Goal: Information Seeking & Learning: Learn about a topic

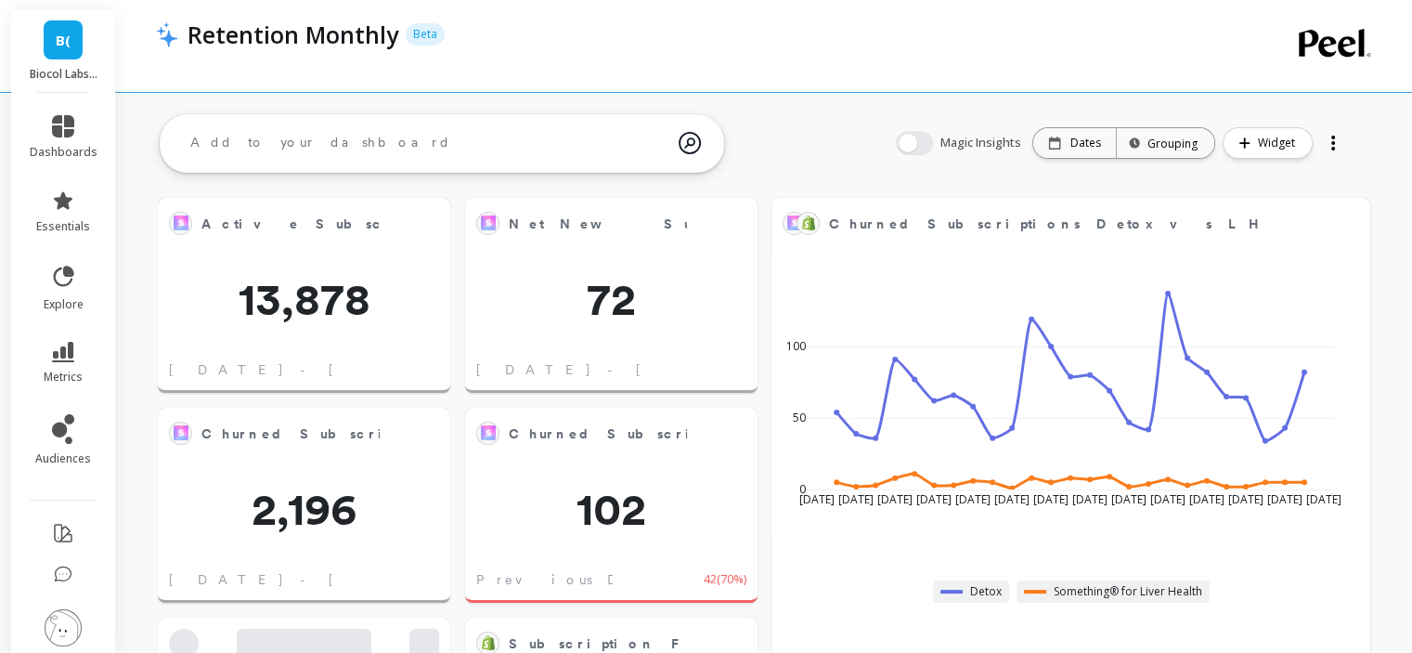
scroll to position [496, 1145]
click at [54, 371] on span "metrics" at bounding box center [63, 377] width 39 height 15
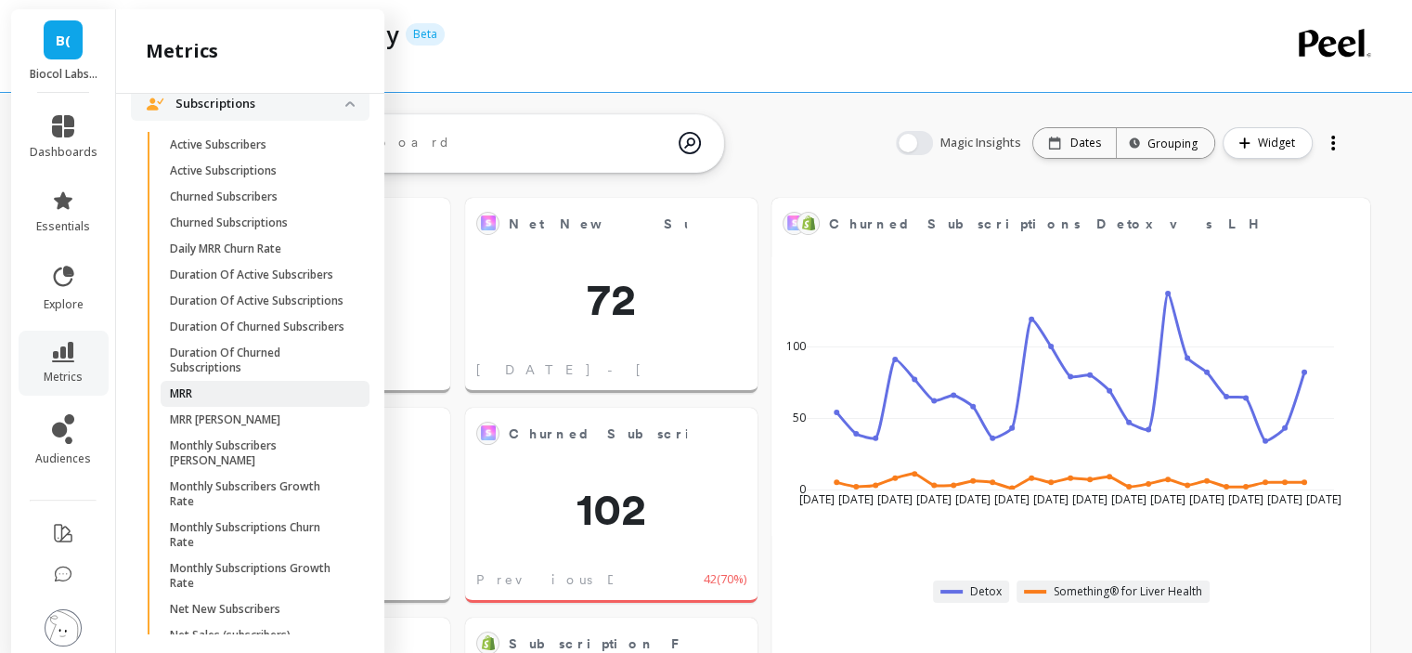
scroll to position [1495, 0]
click at [247, 114] on p "Subscriptions" at bounding box center [261, 105] width 170 height 19
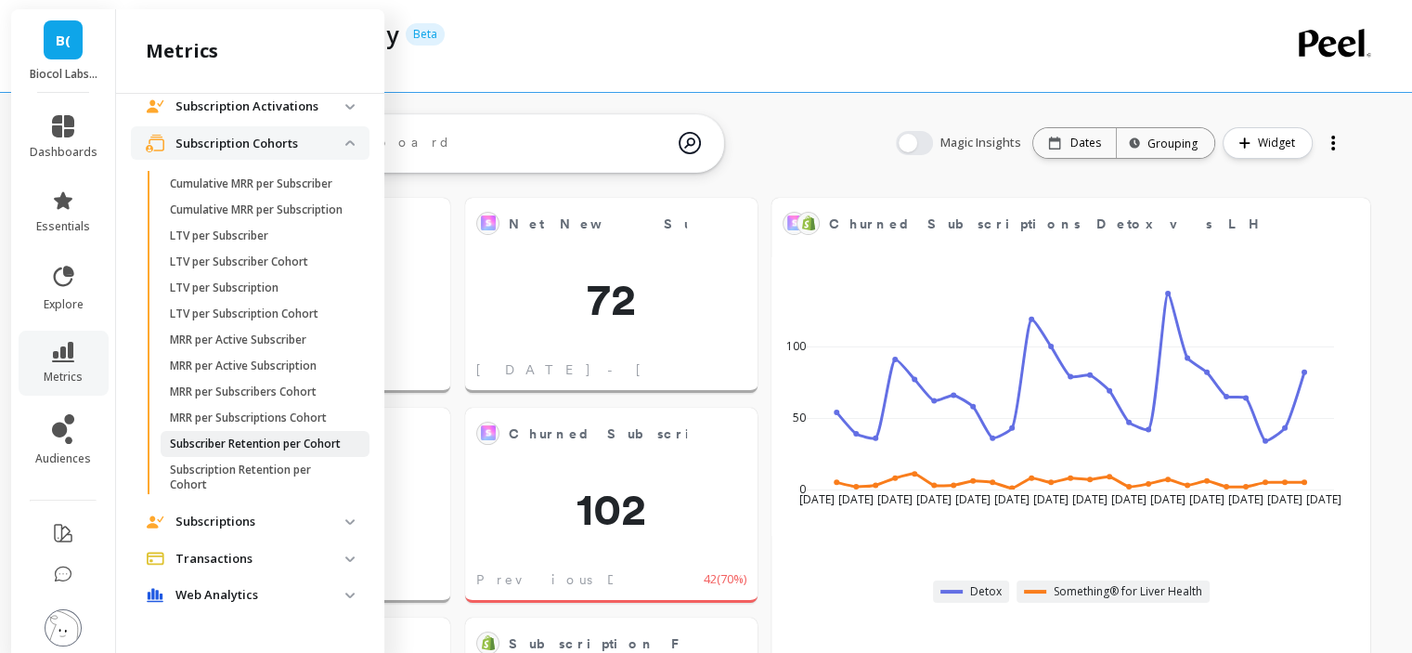
click at [233, 436] on p "Subscriber Retention per Cohort" at bounding box center [255, 443] width 171 height 15
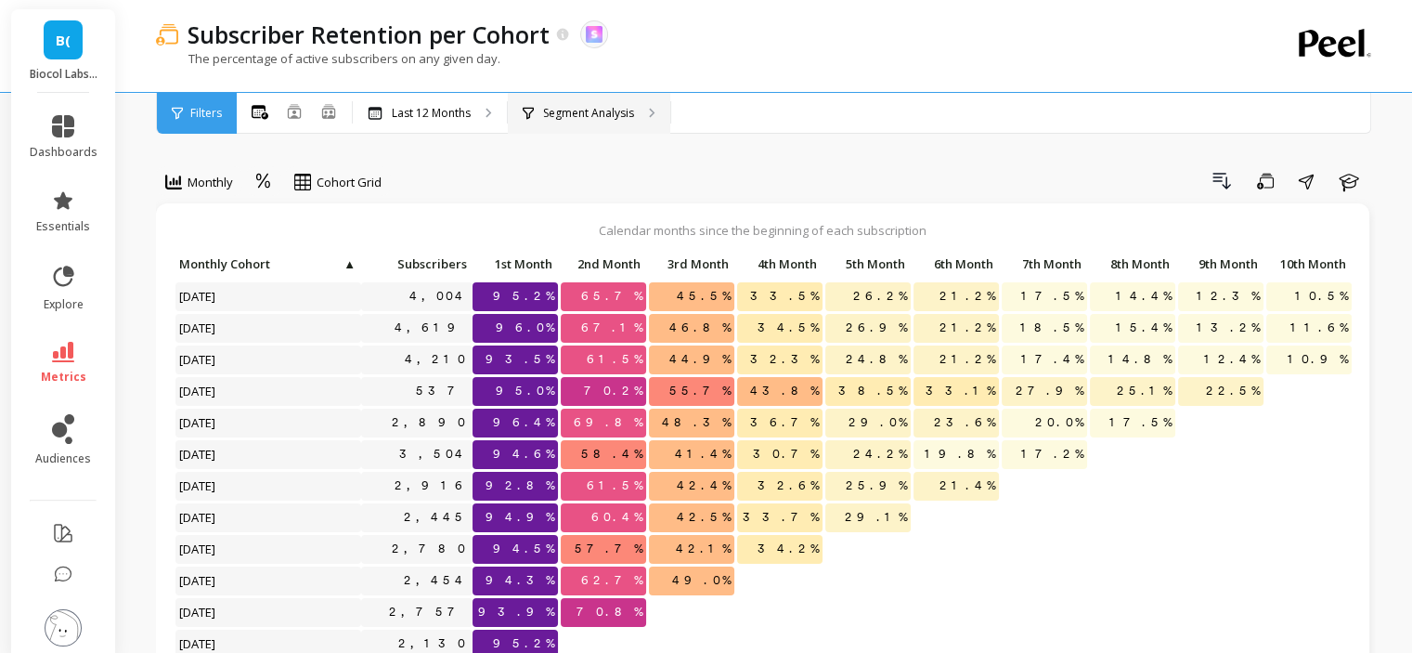
click at [533, 112] on icon at bounding box center [528, 113] width 11 height 13
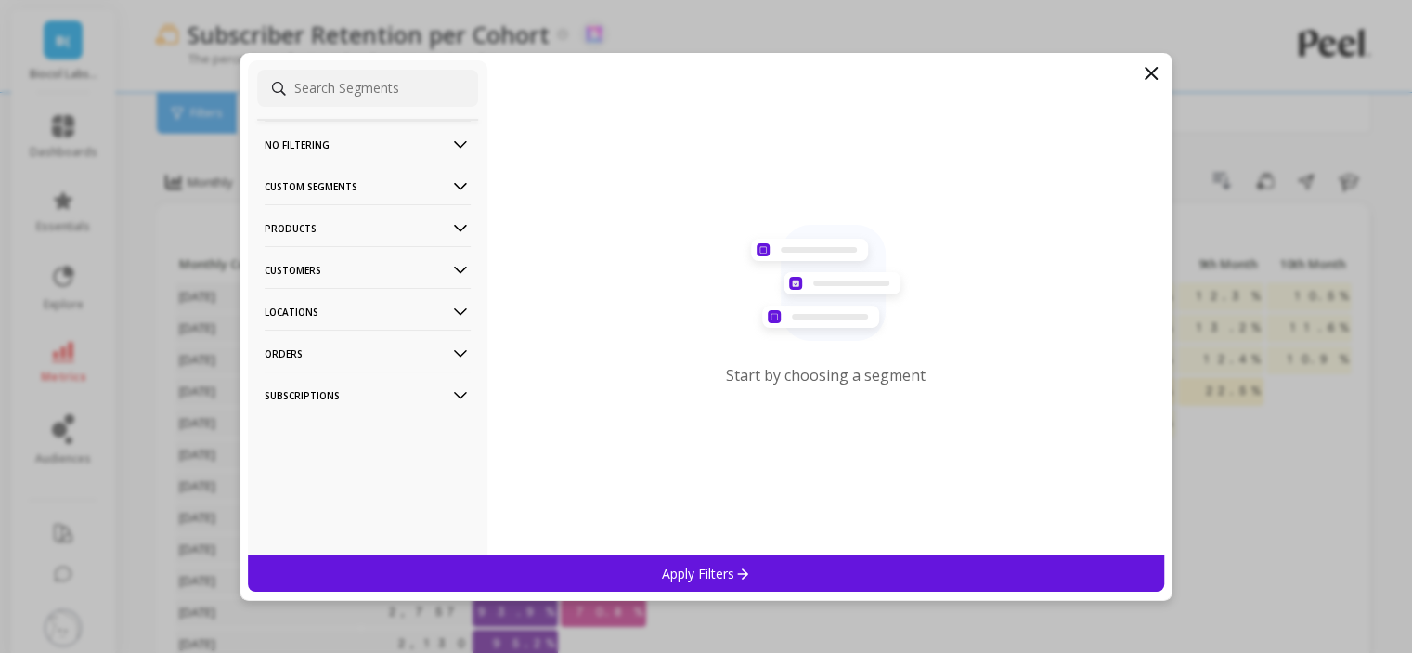
click at [359, 267] on p "Customers" at bounding box center [368, 269] width 206 height 47
click at [344, 312] on p "Customer Tags" at bounding box center [309, 305] width 85 height 17
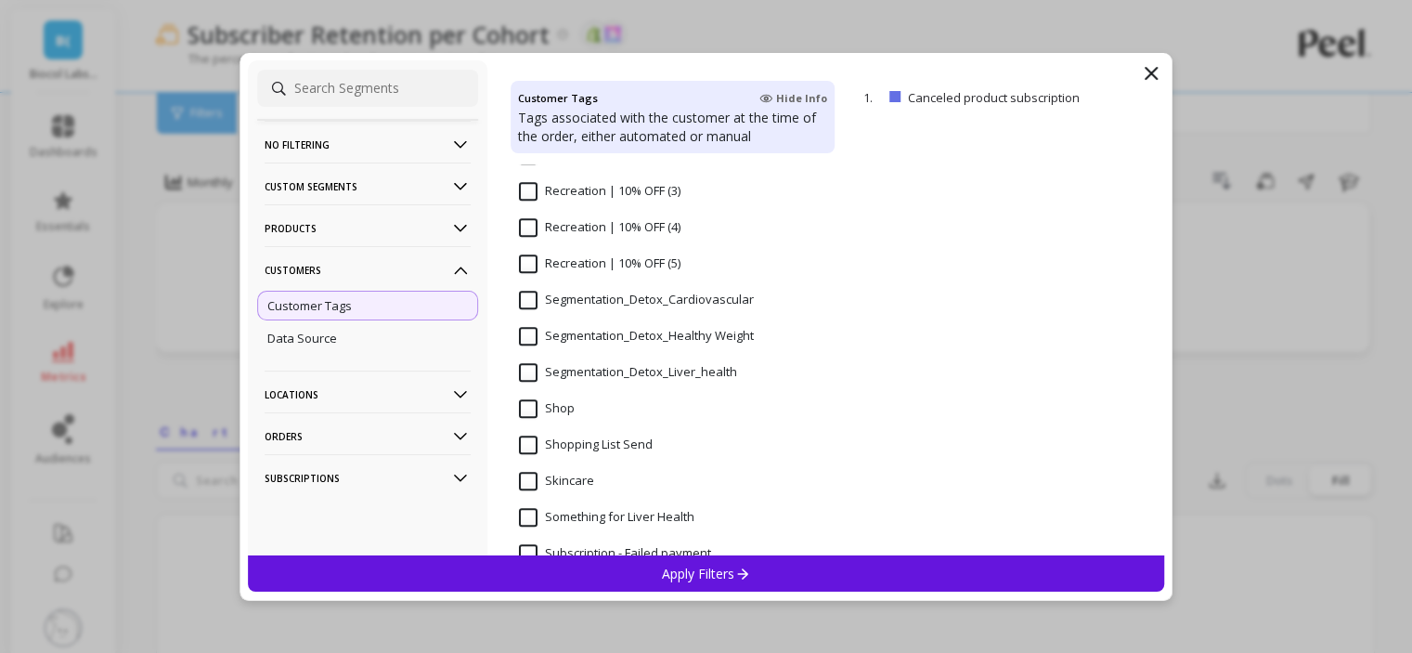
scroll to position [1476, 0]
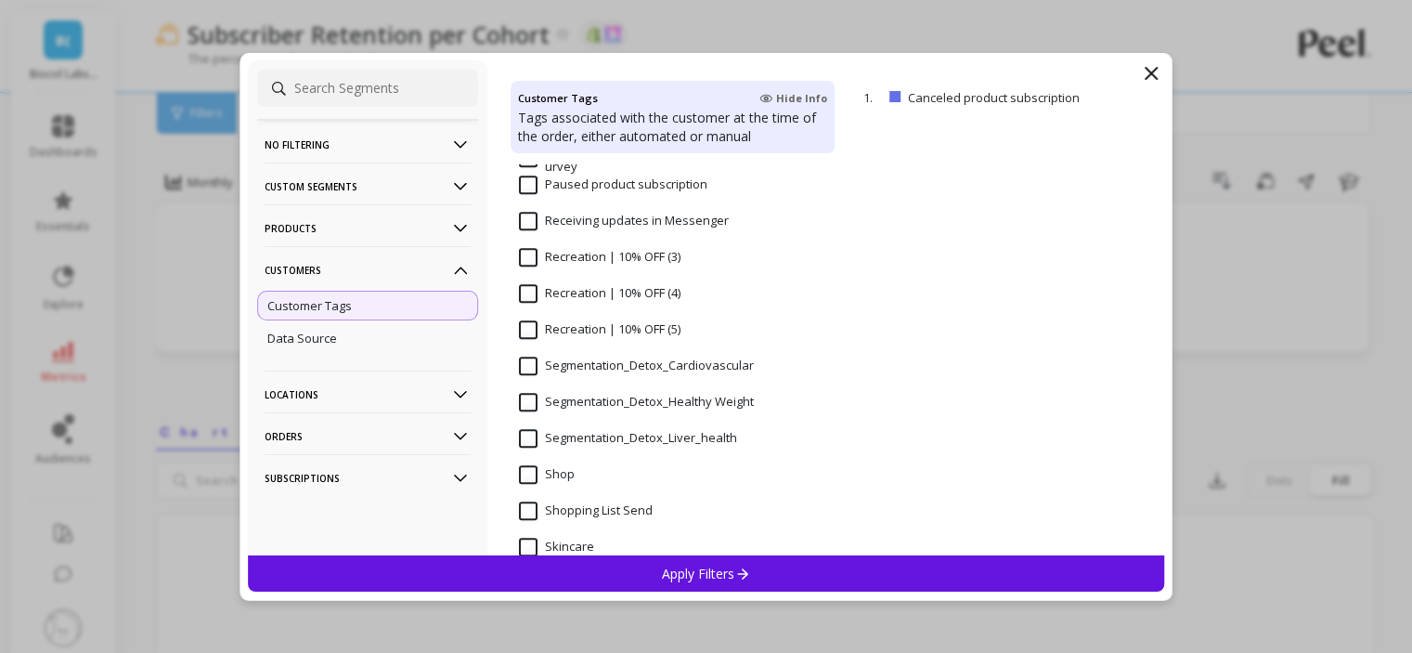
click at [566, 433] on input "Segmentation_Detox_Liver_health" at bounding box center [628, 438] width 218 height 19
click at [621, 567] on div "Apply Filters" at bounding box center [706, 573] width 917 height 36
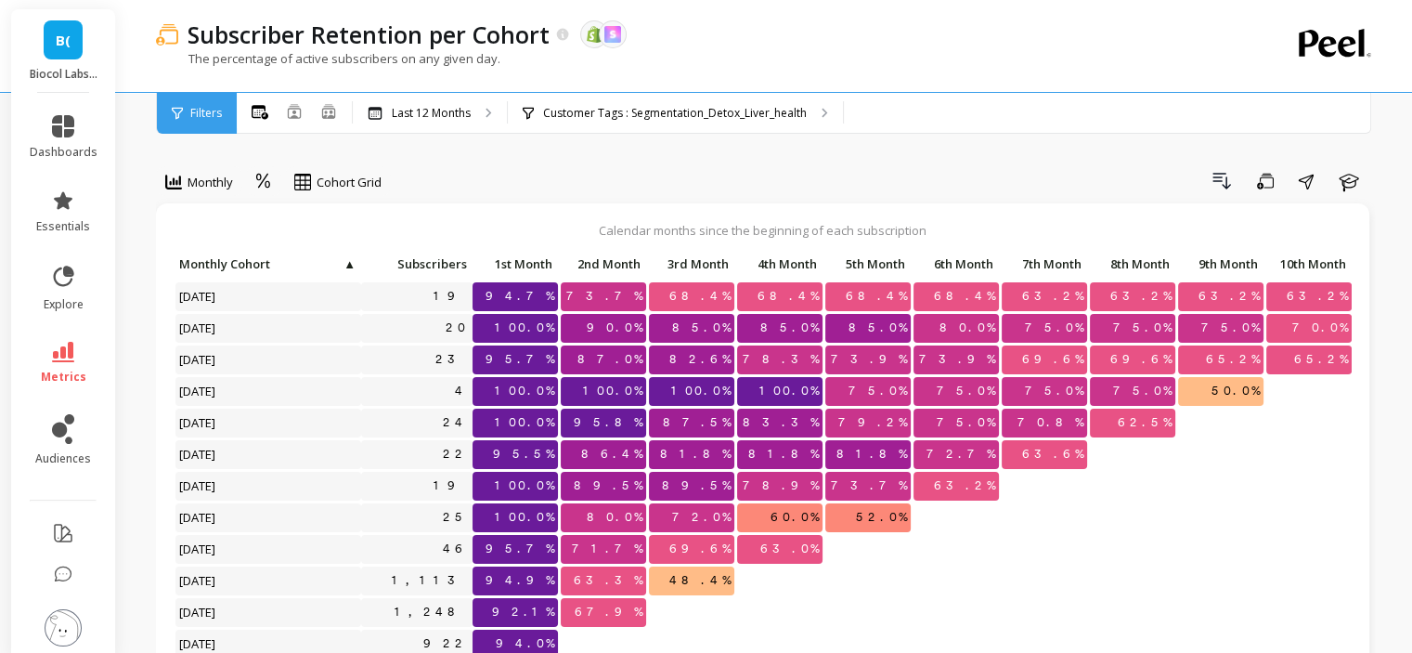
scroll to position [15, 0]
click at [583, 119] on p "Customer Tags : Segmentation_Detox_Liver_health" at bounding box center [675, 113] width 264 height 15
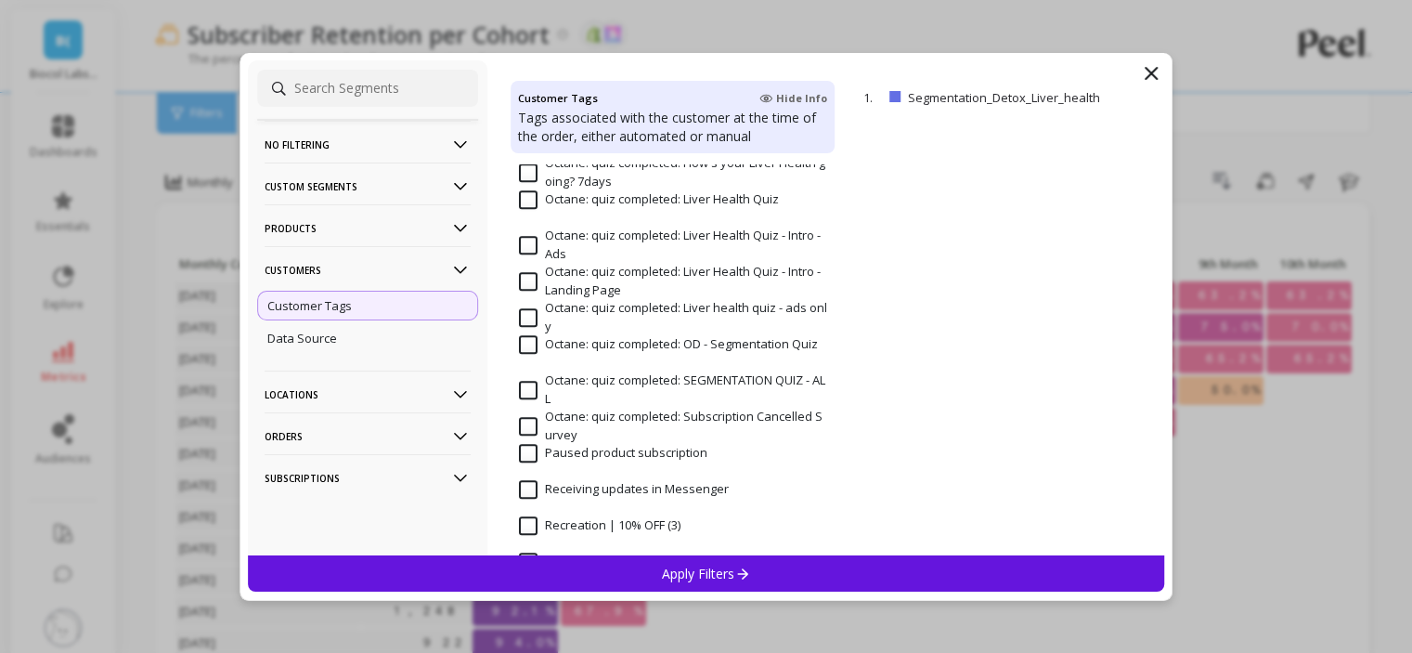
scroll to position [1486, 0]
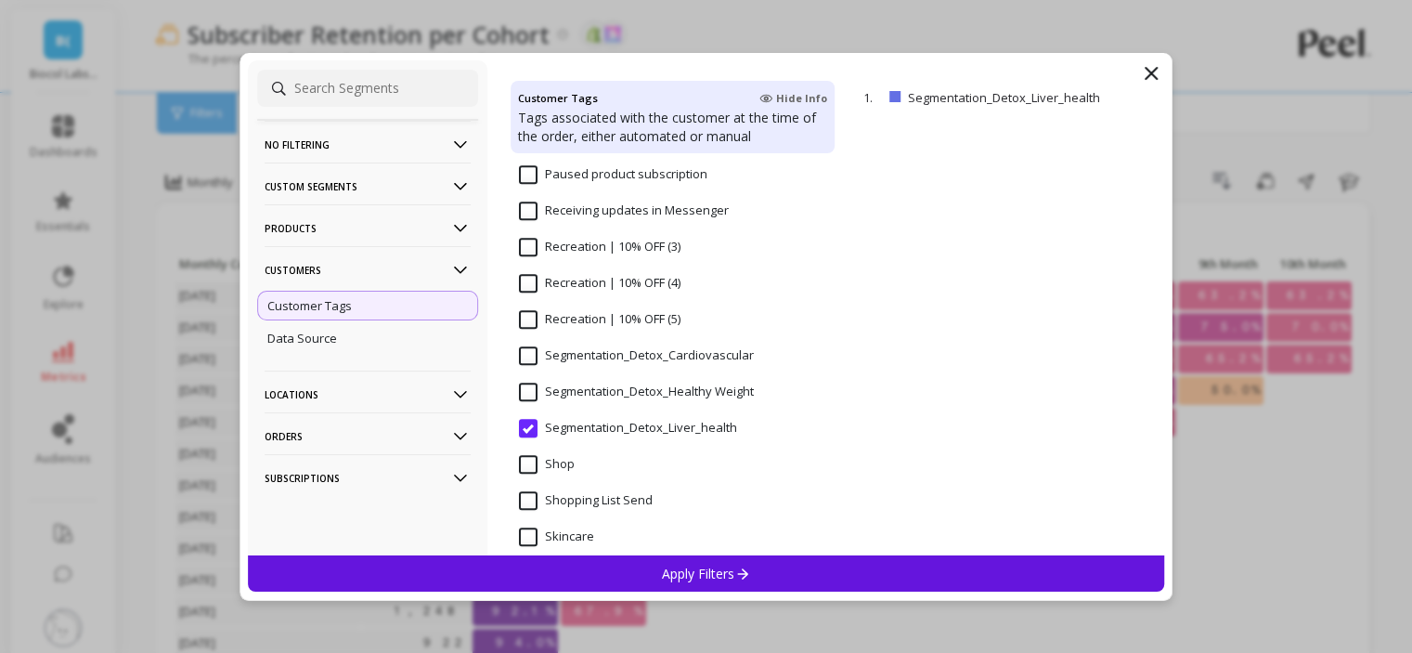
click at [565, 393] on Weight "Segmentation_Detox_Healthy Weight" at bounding box center [636, 392] width 235 height 19
click at [566, 563] on div "Apply Filters" at bounding box center [706, 573] width 917 height 36
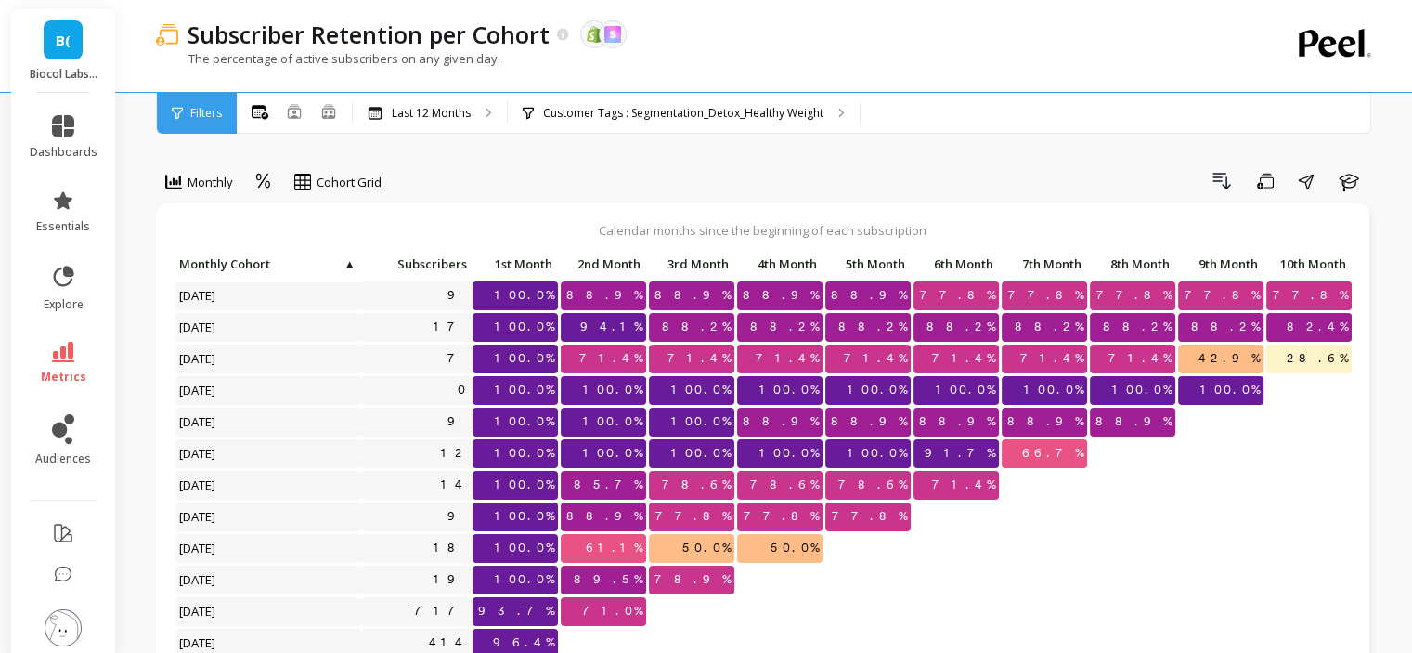
scroll to position [15, 0]
click at [713, 121] on div "Customer Tags : Segmentation_Detox_Healthy Weight" at bounding box center [684, 113] width 352 height 41
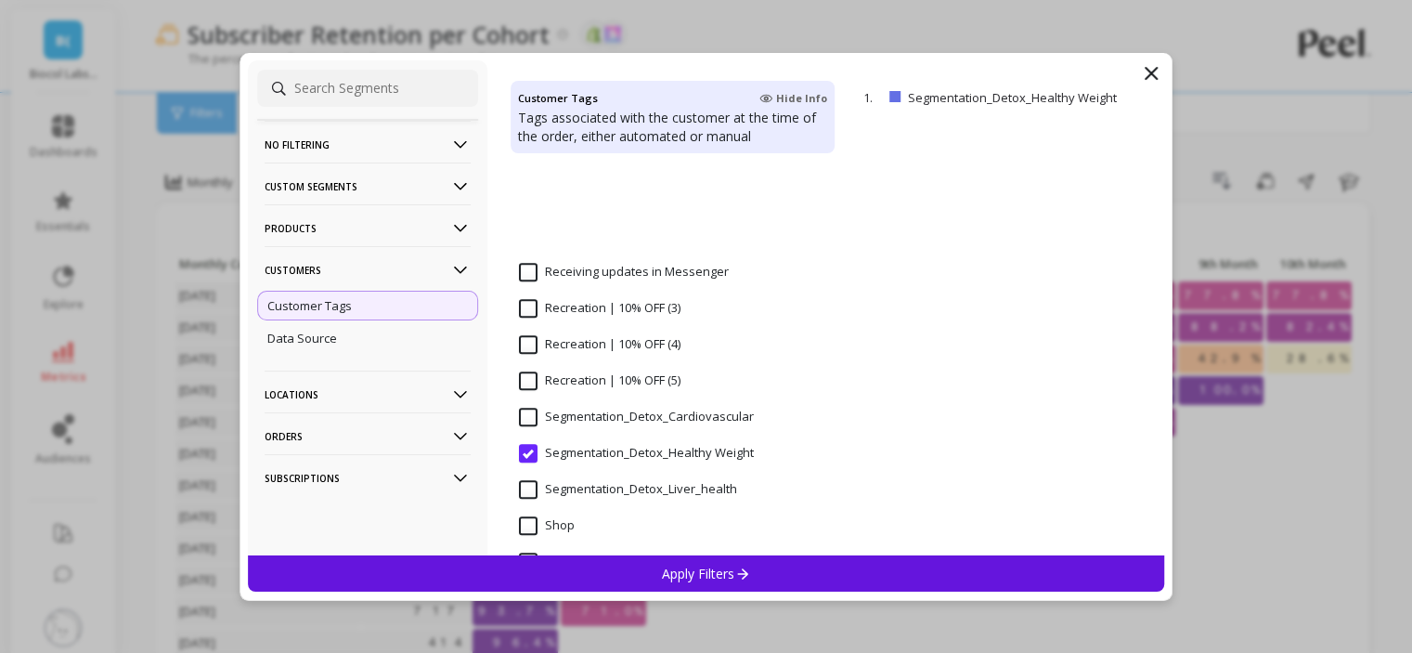
scroll to position [1579, 0]
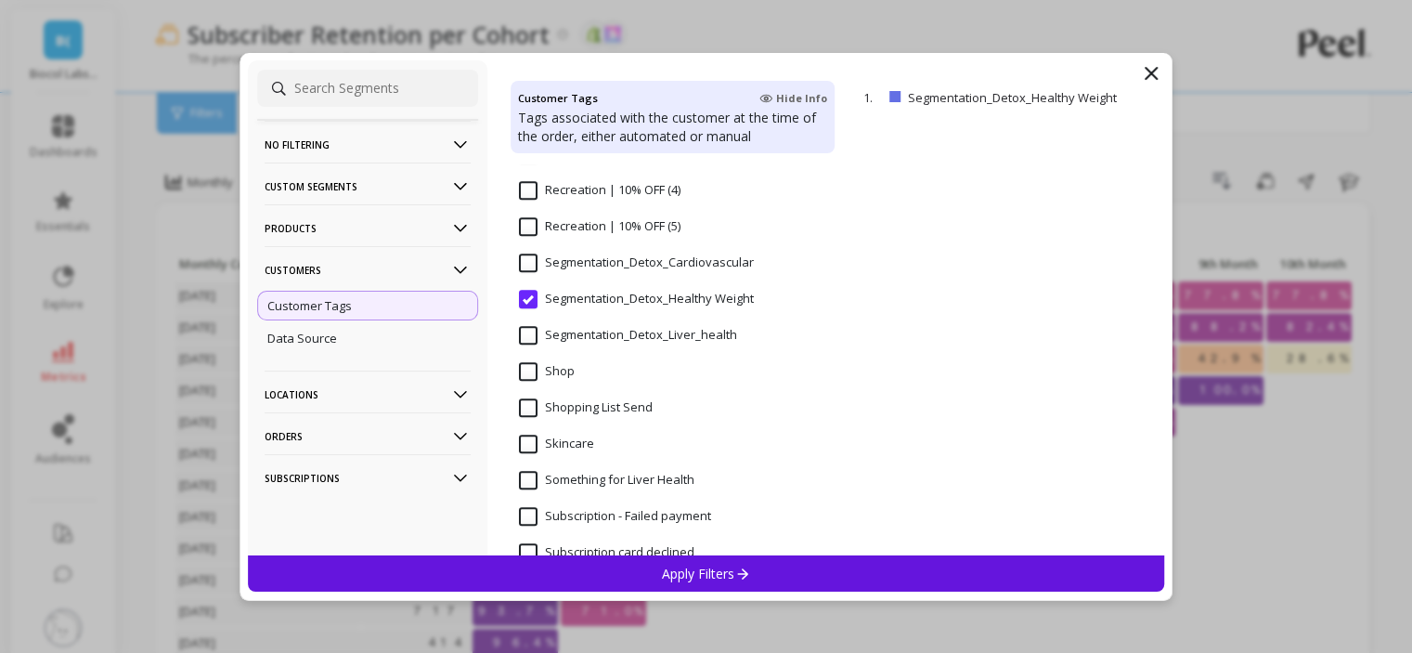
click at [599, 268] on input "Segmentation_Detox_Cardiovascular" at bounding box center [636, 263] width 235 height 19
click at [609, 572] on div "Apply Filters" at bounding box center [706, 573] width 917 height 36
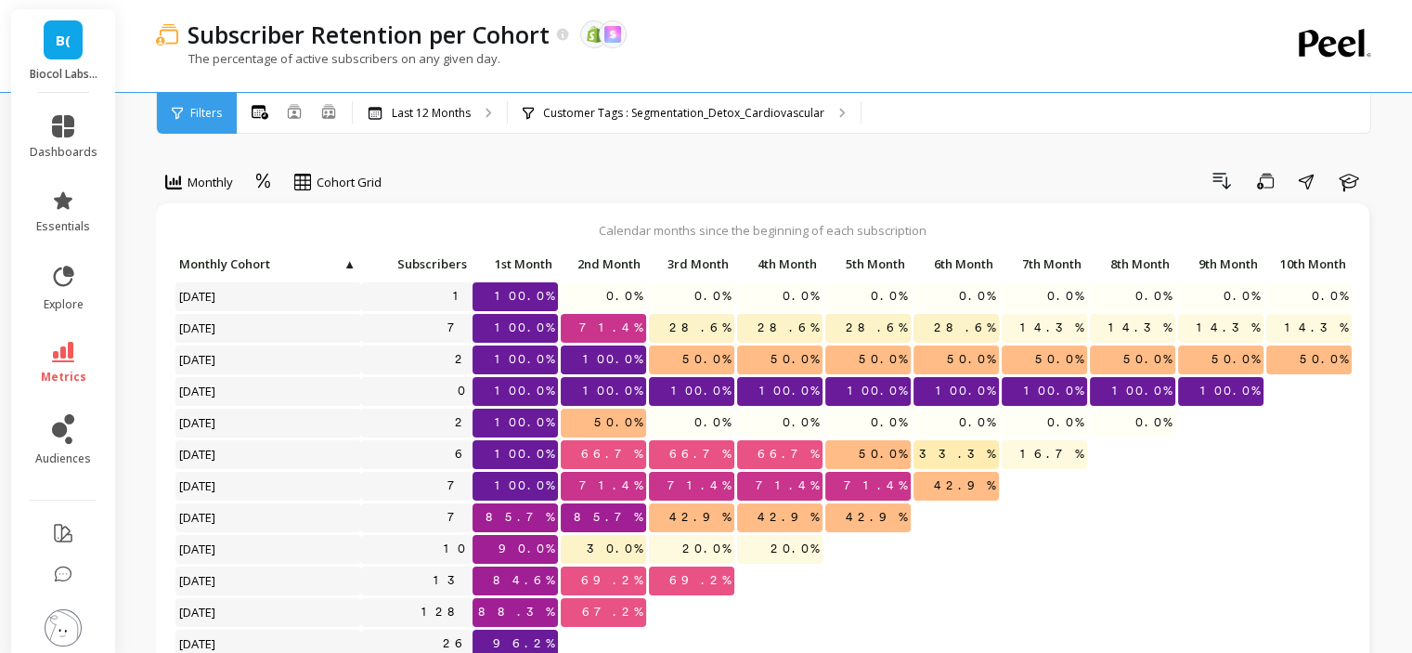
scroll to position [15, 0]
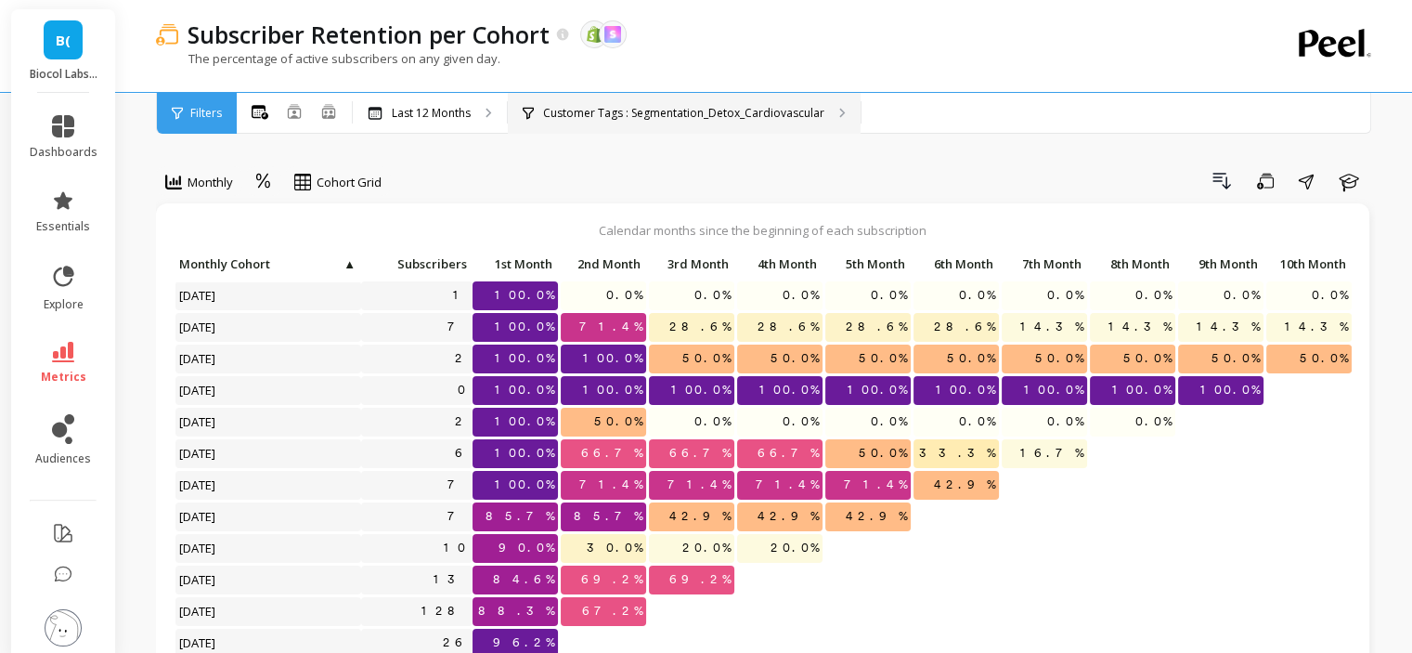
click at [691, 114] on p "Customer Tags : Segmentation_Detox_Cardiovascular" at bounding box center [683, 113] width 281 height 15
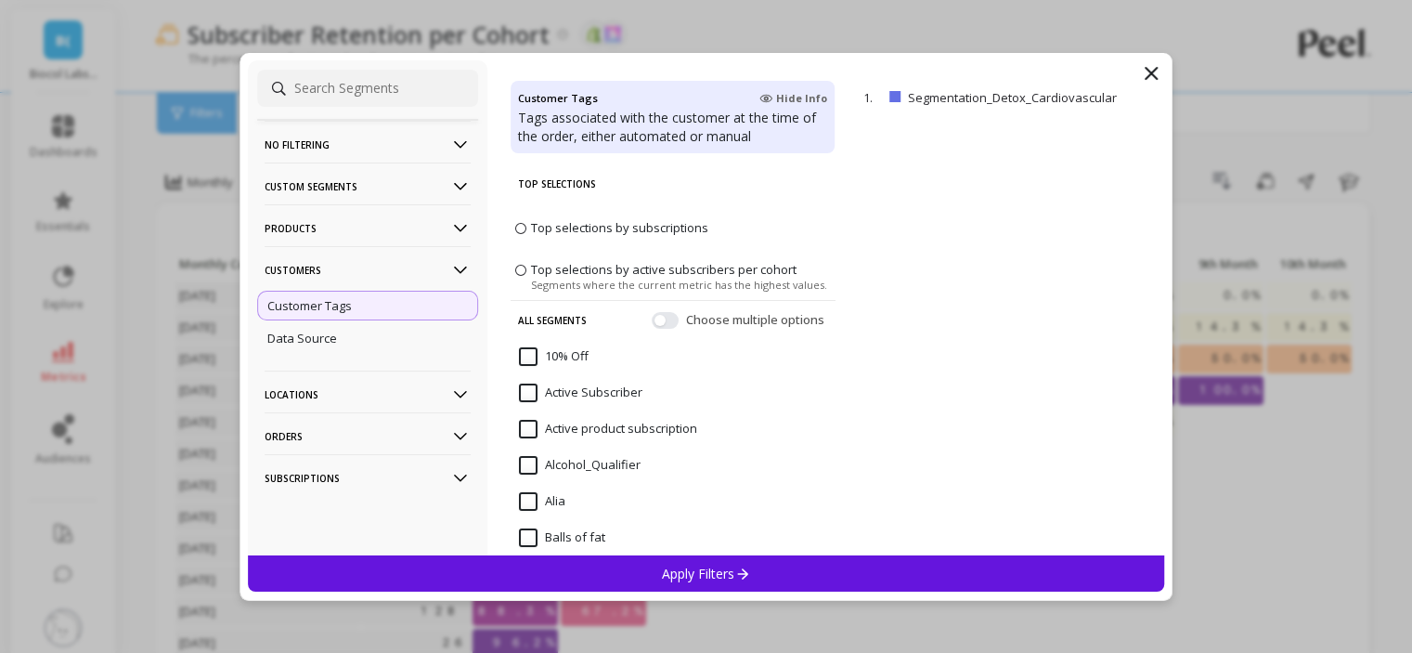
click at [353, 274] on p "Customers" at bounding box center [368, 269] width 206 height 47
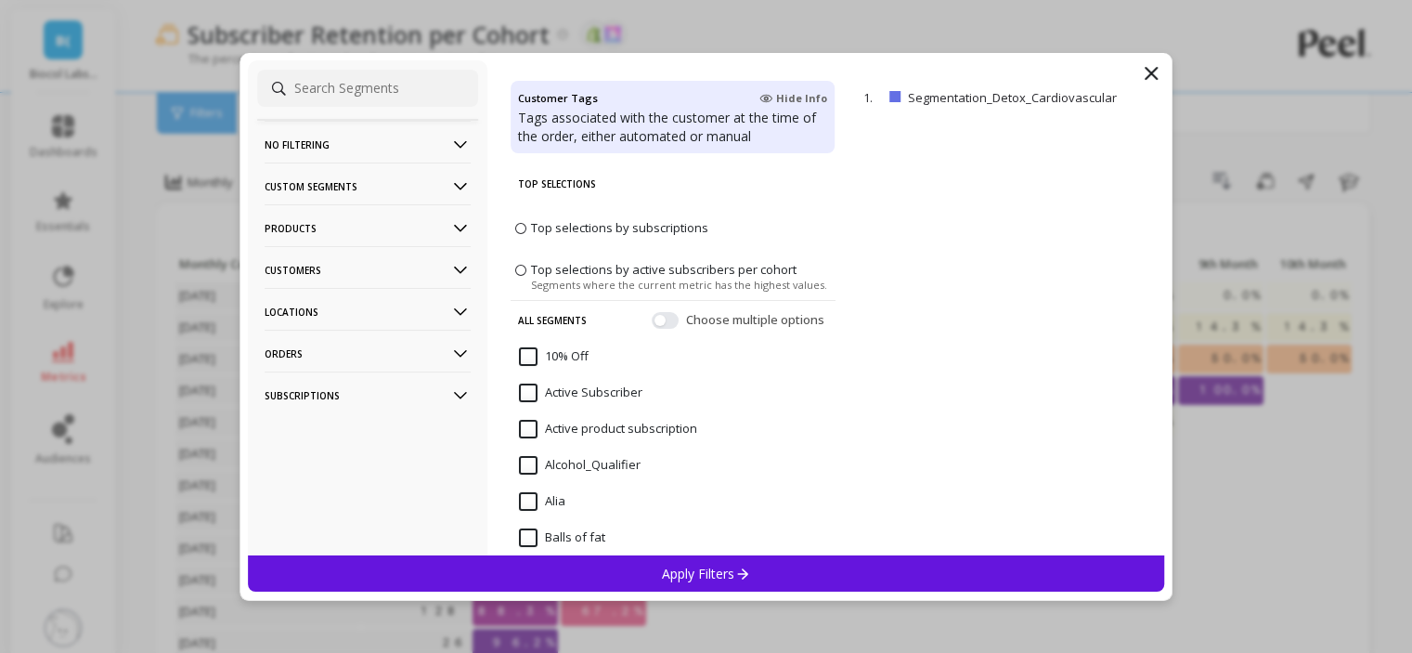
click at [349, 244] on p "Products" at bounding box center [368, 227] width 206 height 47
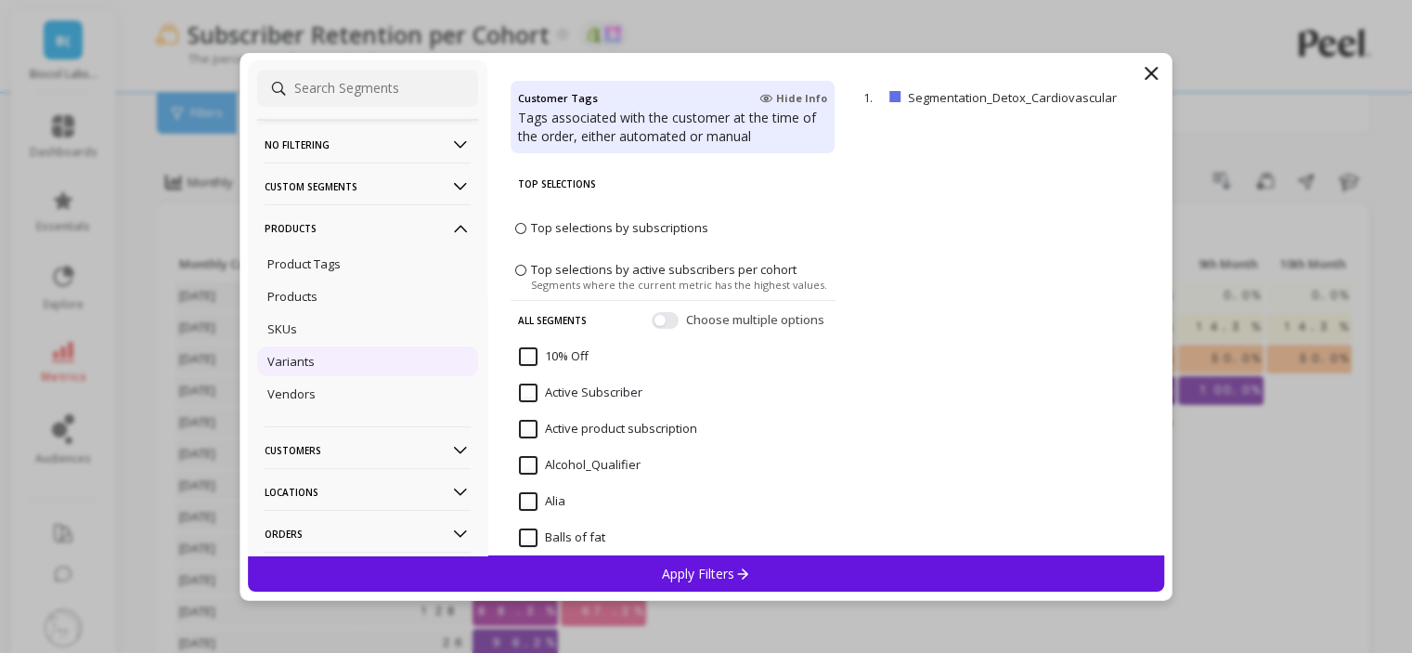
drag, startPoint x: 335, startPoint y: 337, endPoint x: 364, endPoint y: 352, distance: 32.4
click at [335, 338] on div "SKUs" at bounding box center [367, 329] width 221 height 30
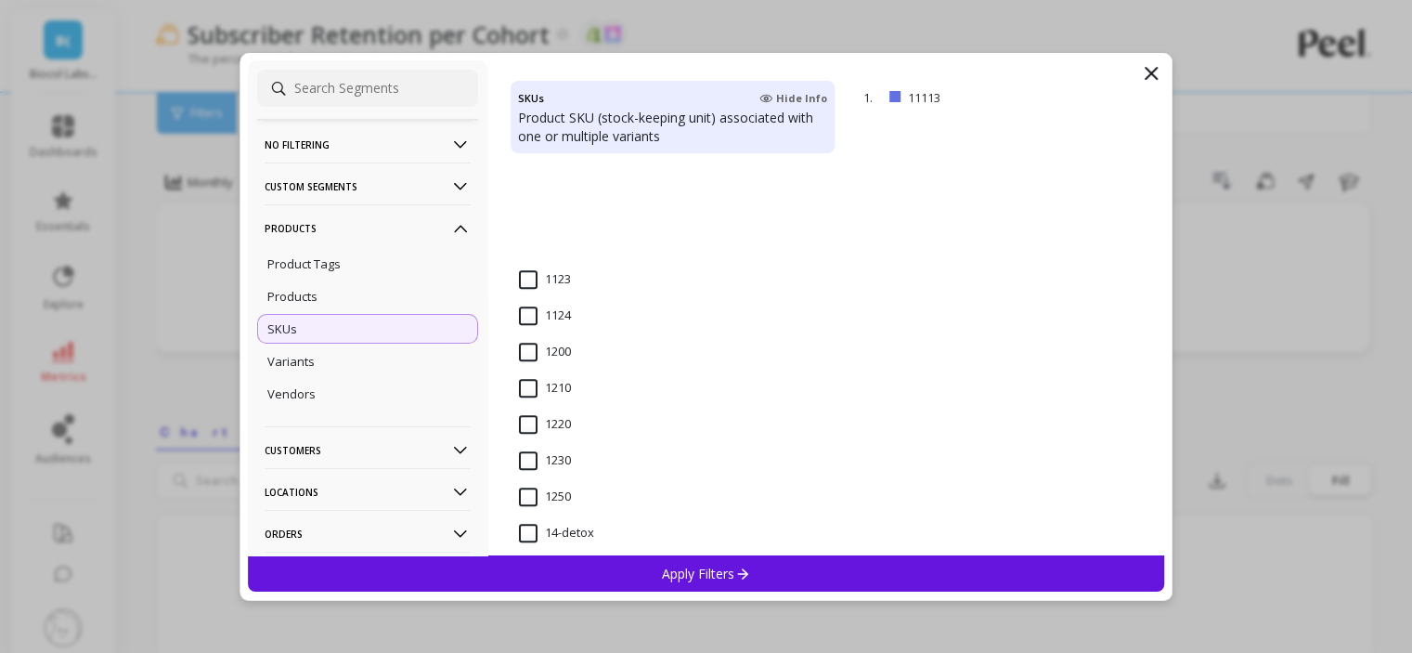
scroll to position [1393, 0]
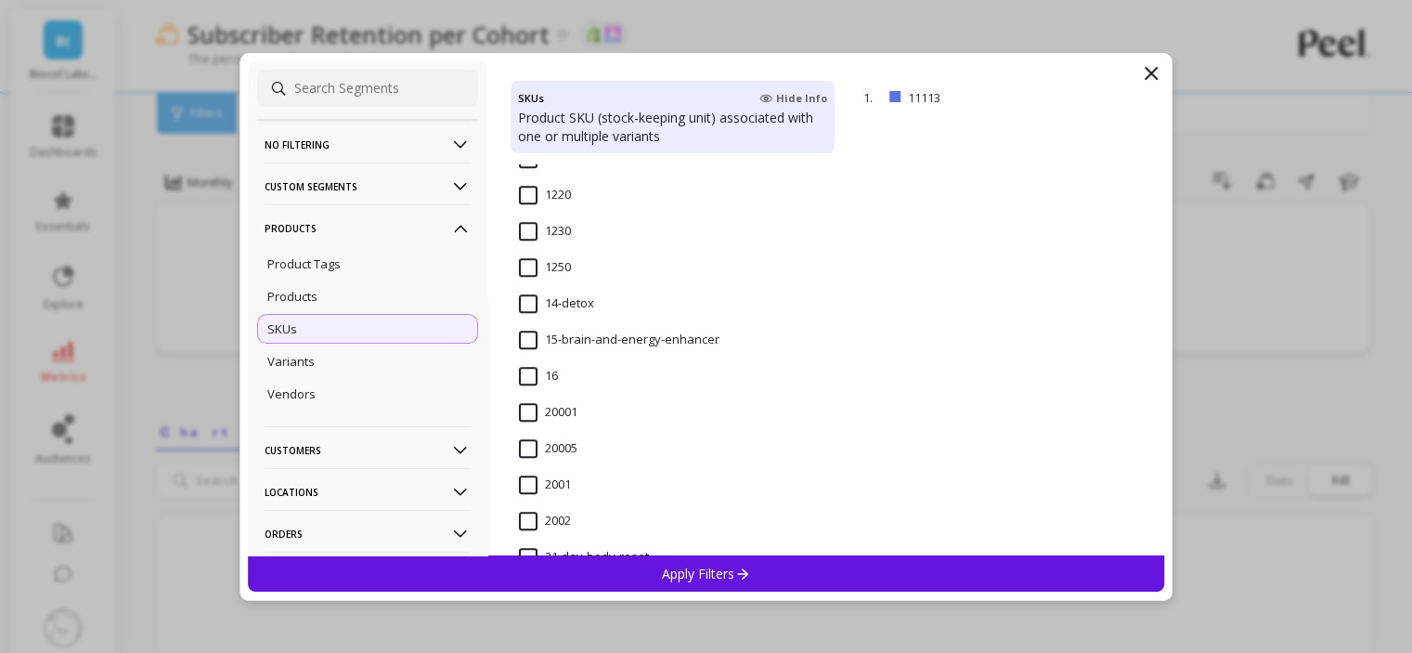
click at [583, 302] on input "14-detox" at bounding box center [556, 303] width 75 height 19
click at [691, 556] on div "Apply Filters" at bounding box center [706, 573] width 917 height 36
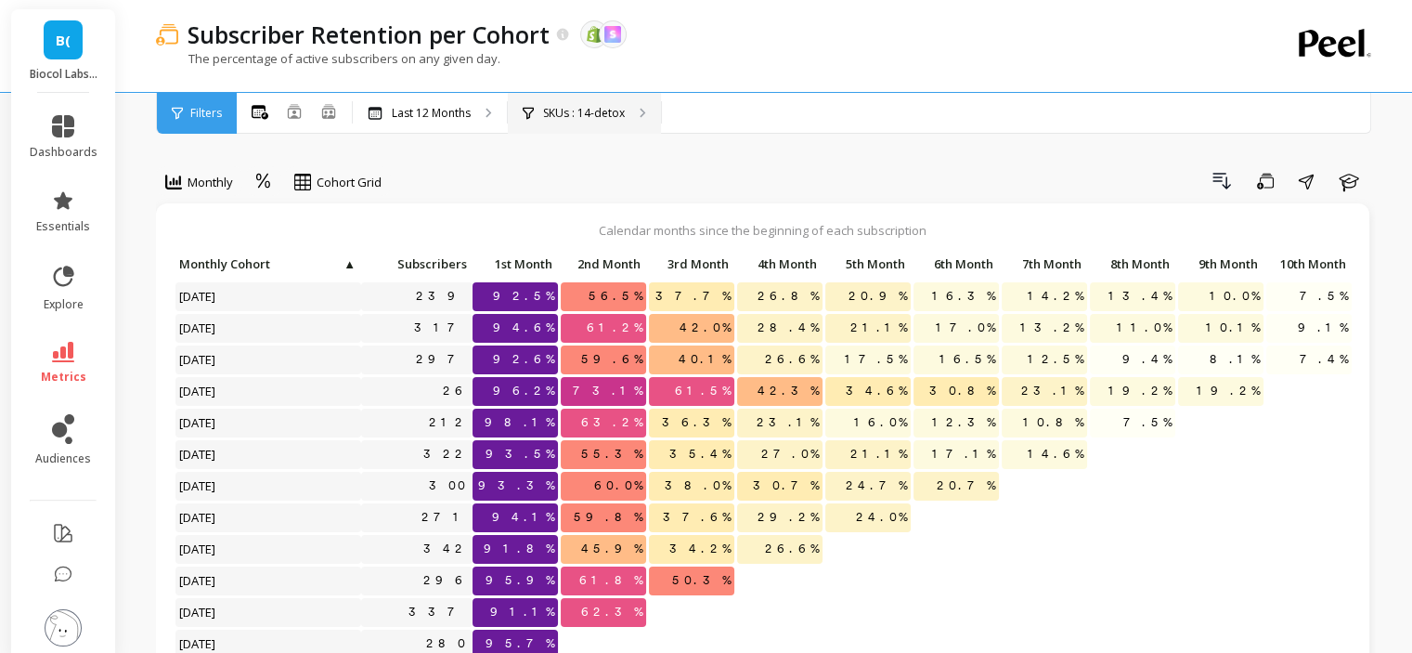
click at [623, 114] on p "SKUs : 14-detox" at bounding box center [584, 113] width 82 height 15
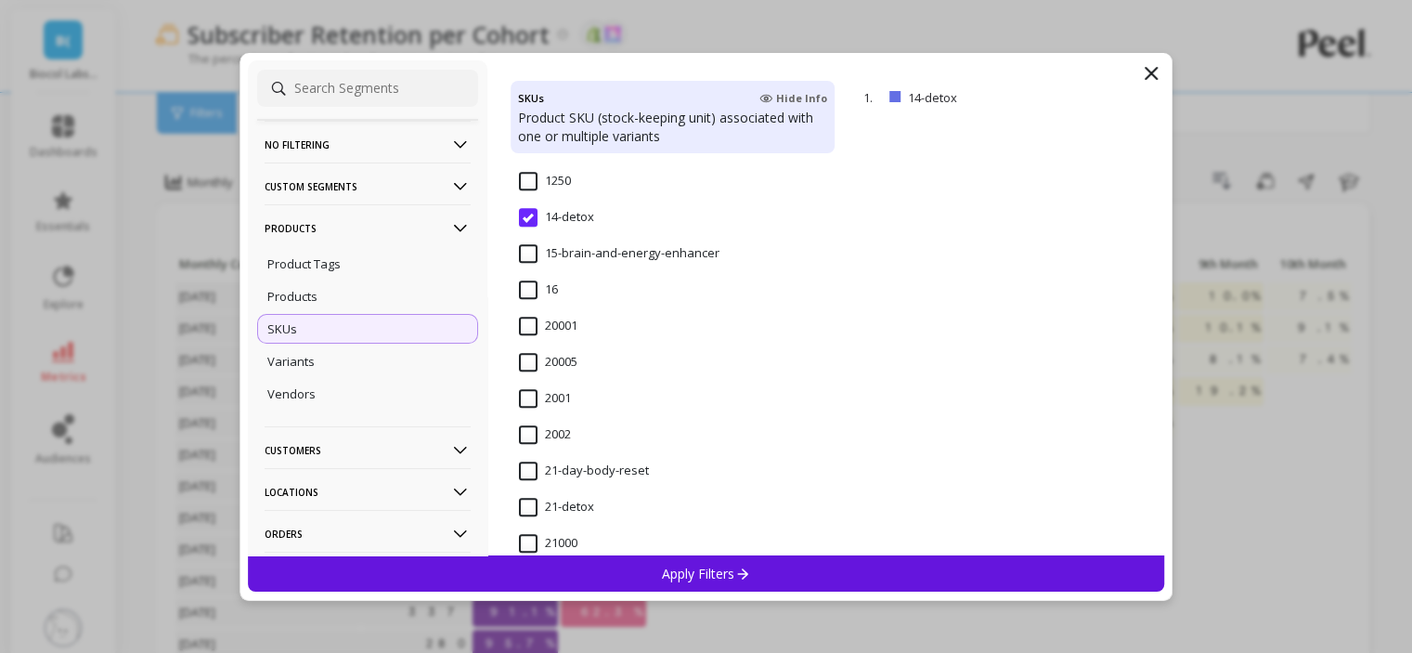
scroll to position [1486, 0]
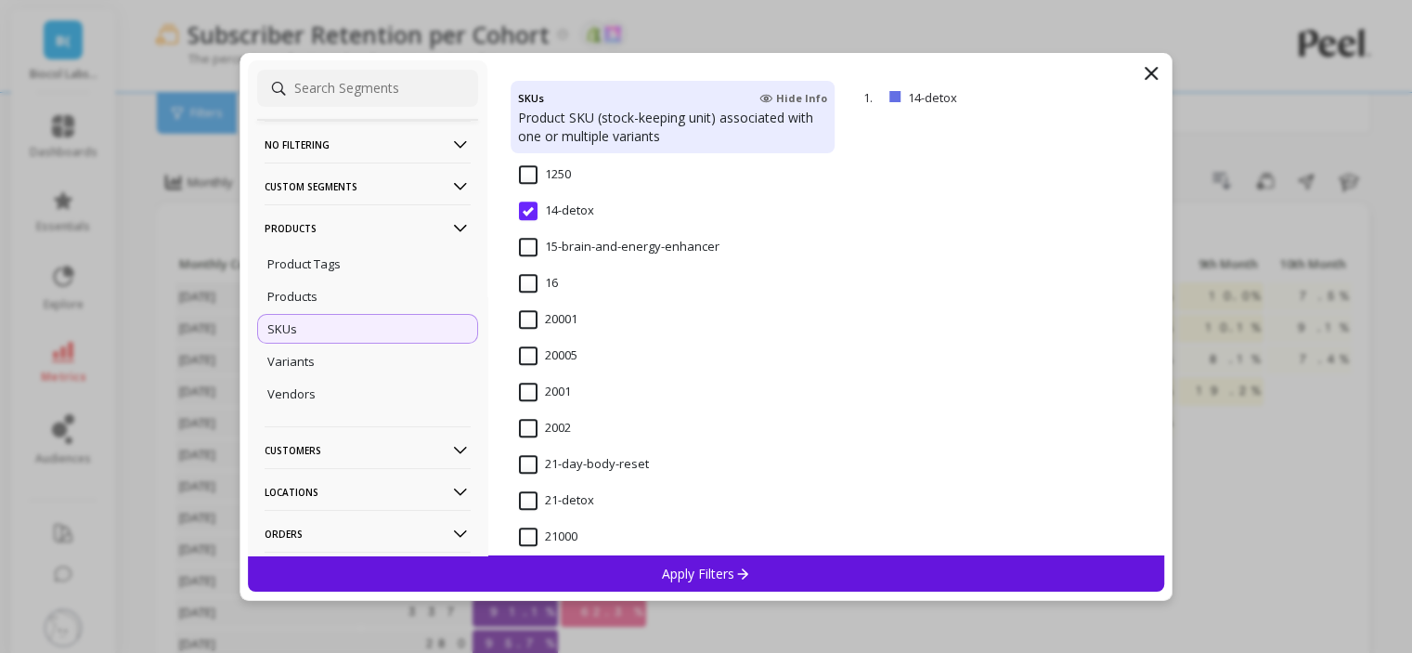
click at [567, 471] on input "21-day-body-reset" at bounding box center [584, 464] width 130 height 19
click at [608, 582] on div "Apply Filters" at bounding box center [706, 573] width 917 height 36
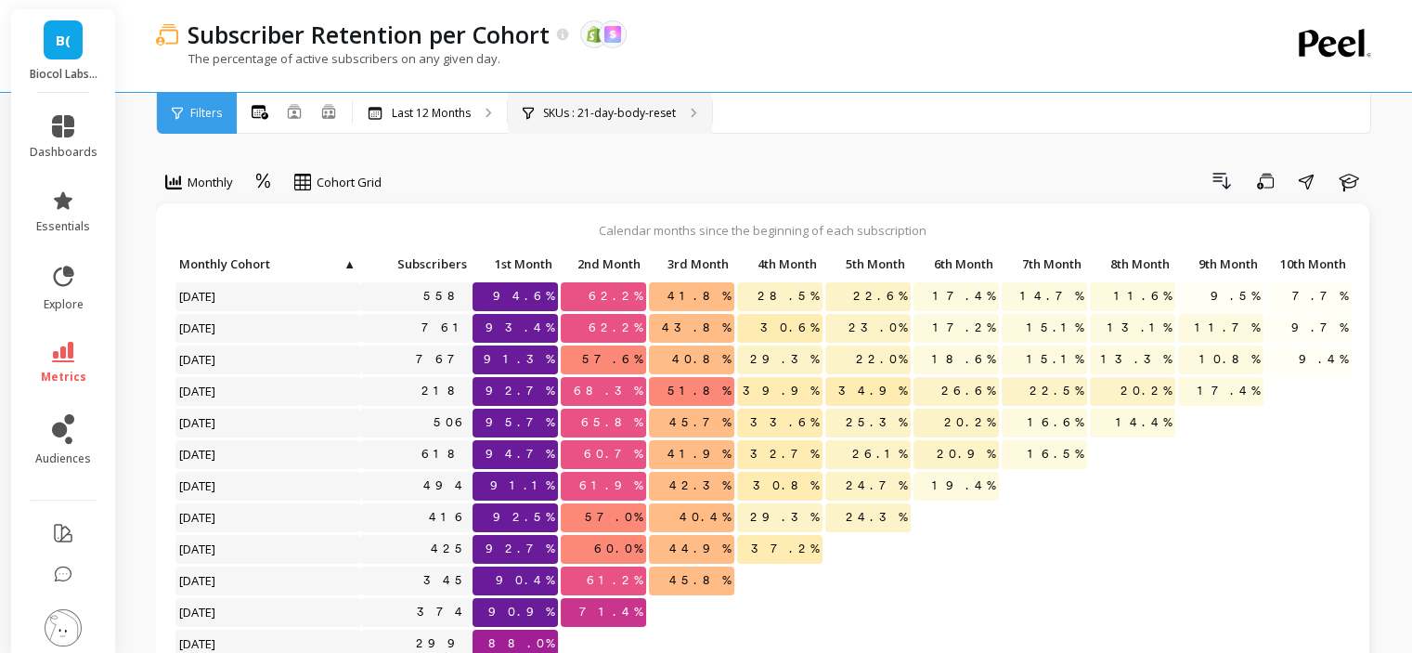
click at [695, 119] on div "SKUs : 21-day-body-reset" at bounding box center [610, 113] width 204 height 41
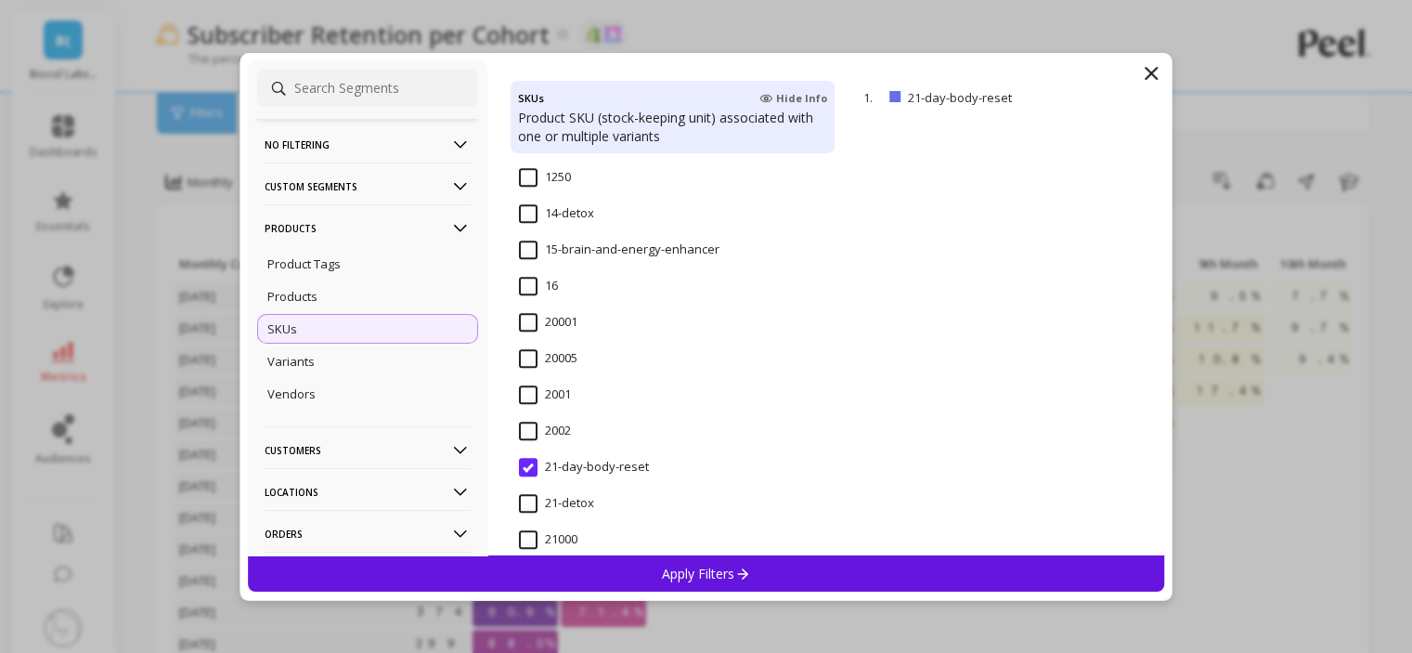
scroll to position [1579, 0]
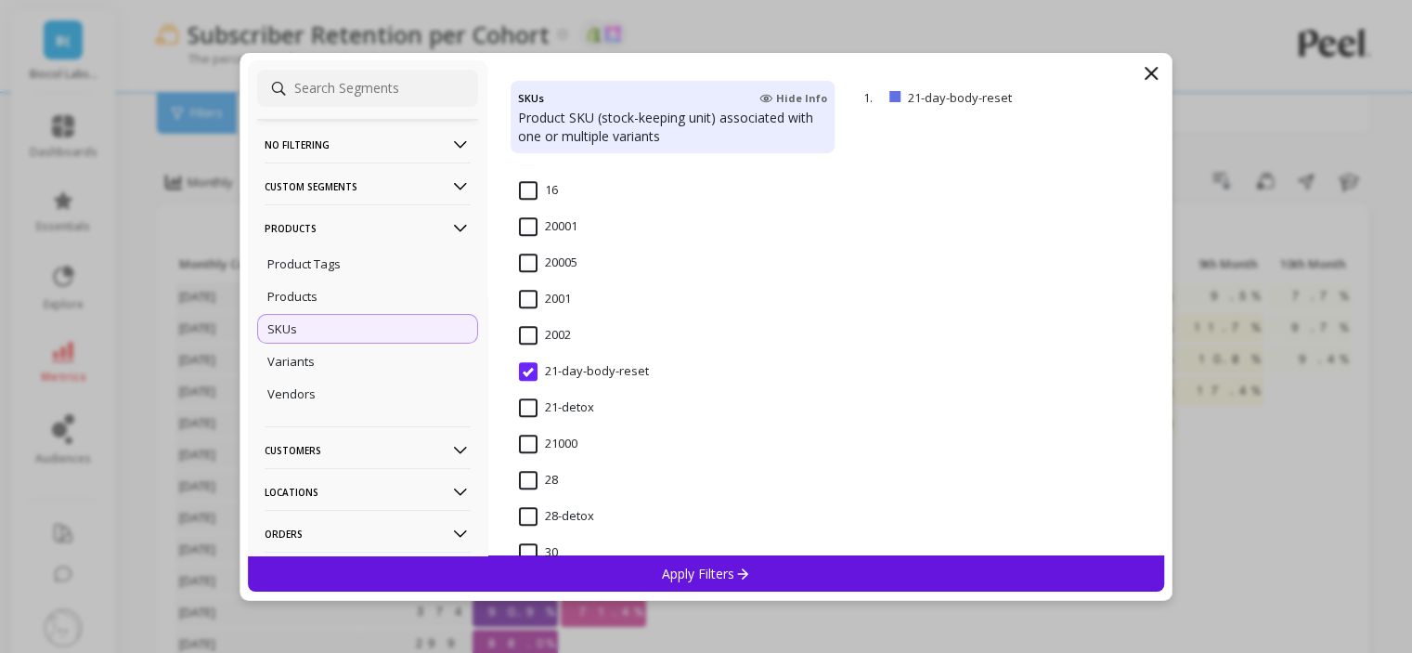
drag, startPoint x: 592, startPoint y: 409, endPoint x: 623, endPoint y: 579, distance: 172.7
click at [593, 409] on input "21-detox" at bounding box center [556, 407] width 75 height 19
click at [623, 568] on div "Apply Filters" at bounding box center [706, 573] width 917 height 36
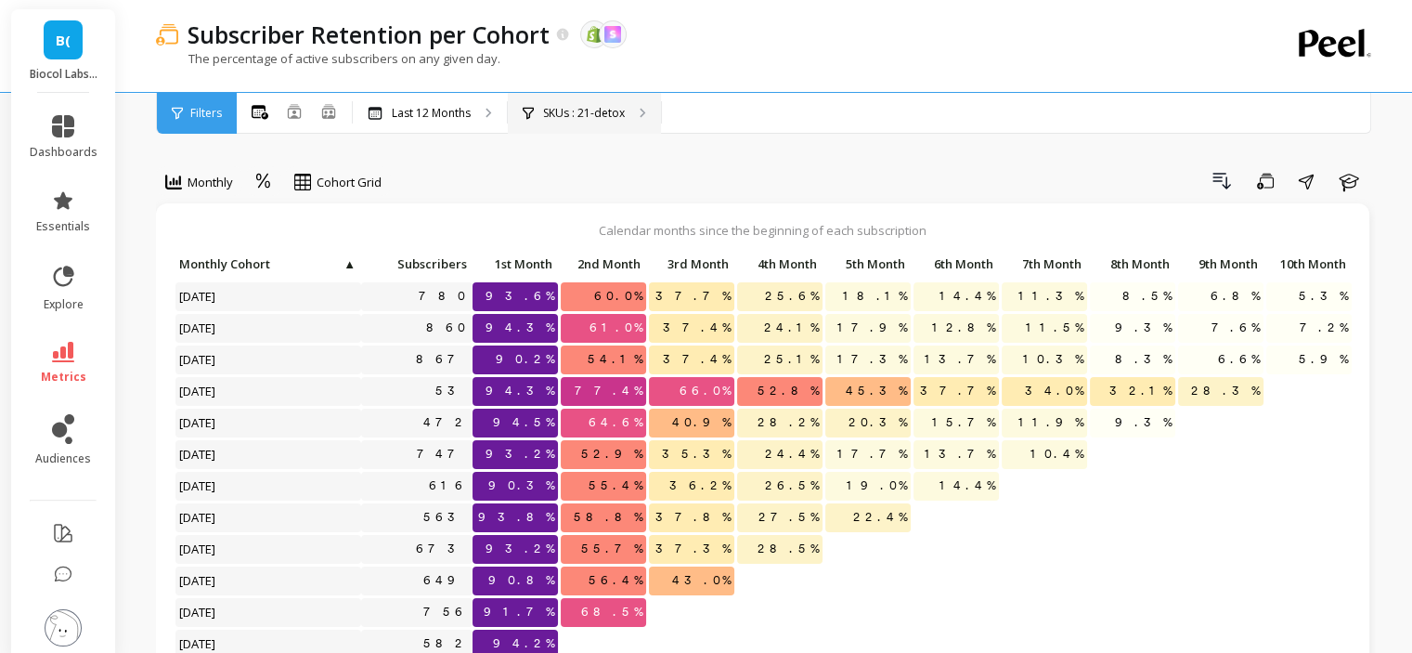
click at [583, 113] on p "SKUs : 21-detox" at bounding box center [584, 113] width 82 height 15
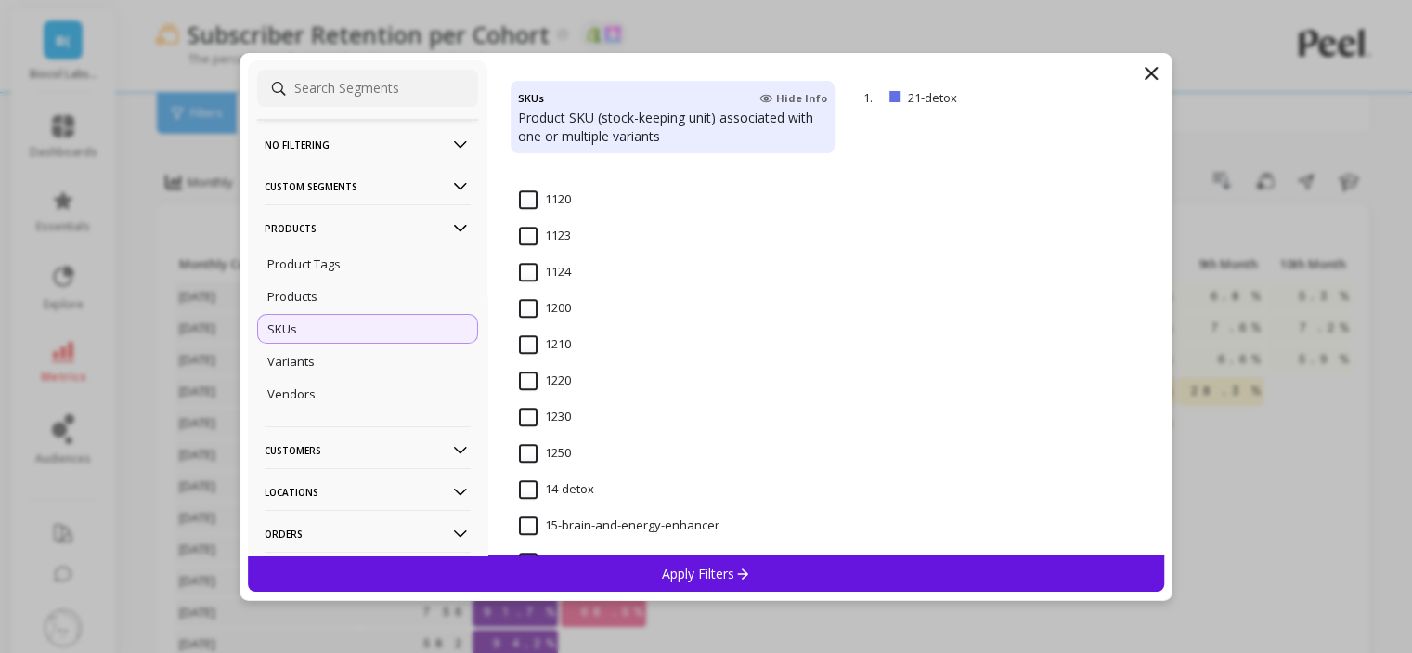
scroll to position [1579, 0]
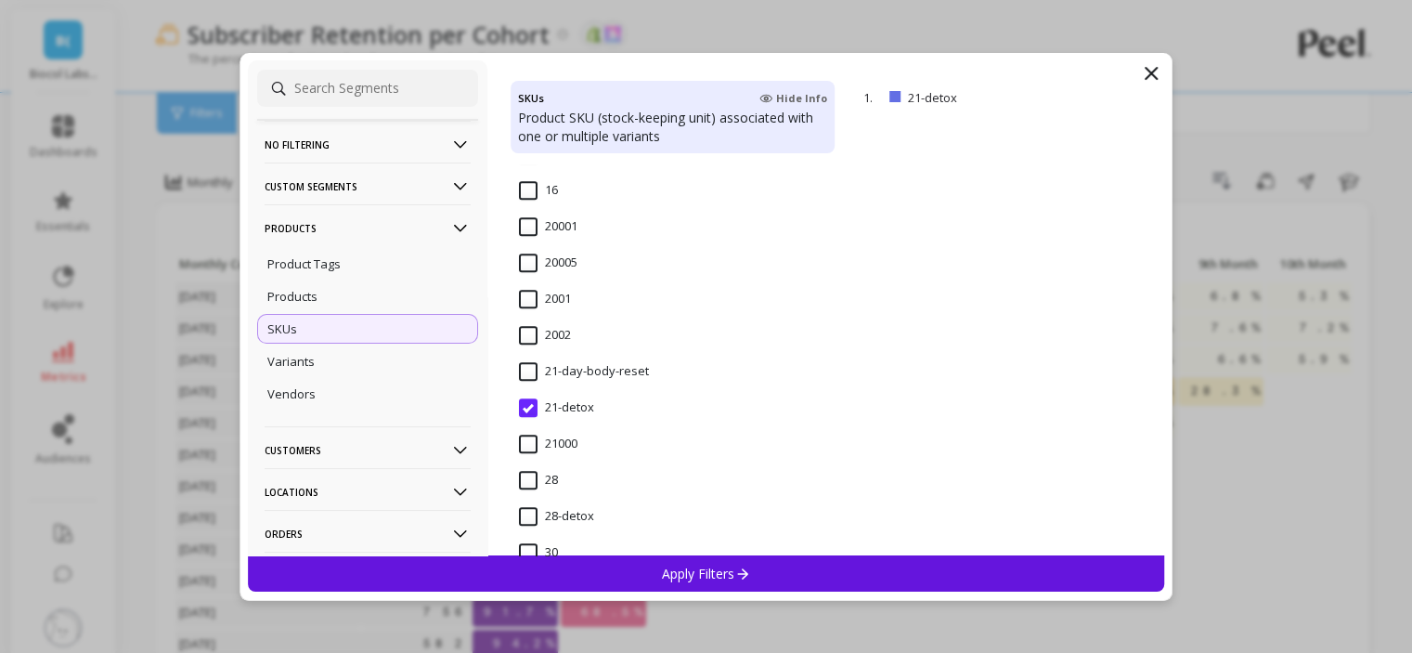
click at [609, 375] on input "21-day-body-reset" at bounding box center [584, 371] width 130 height 19
click at [619, 576] on div "Apply Filters" at bounding box center [706, 573] width 917 height 36
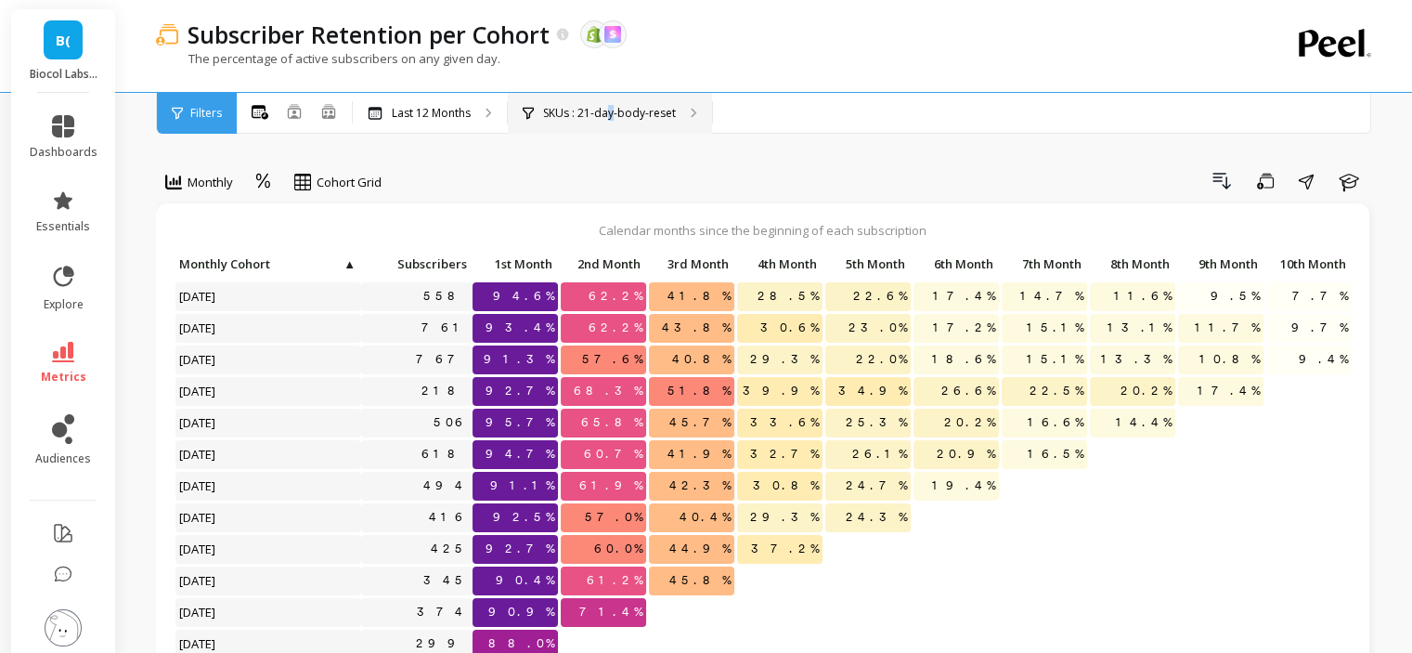
click at [611, 110] on p "SKUs : 21-day-body-reset" at bounding box center [609, 113] width 133 height 15
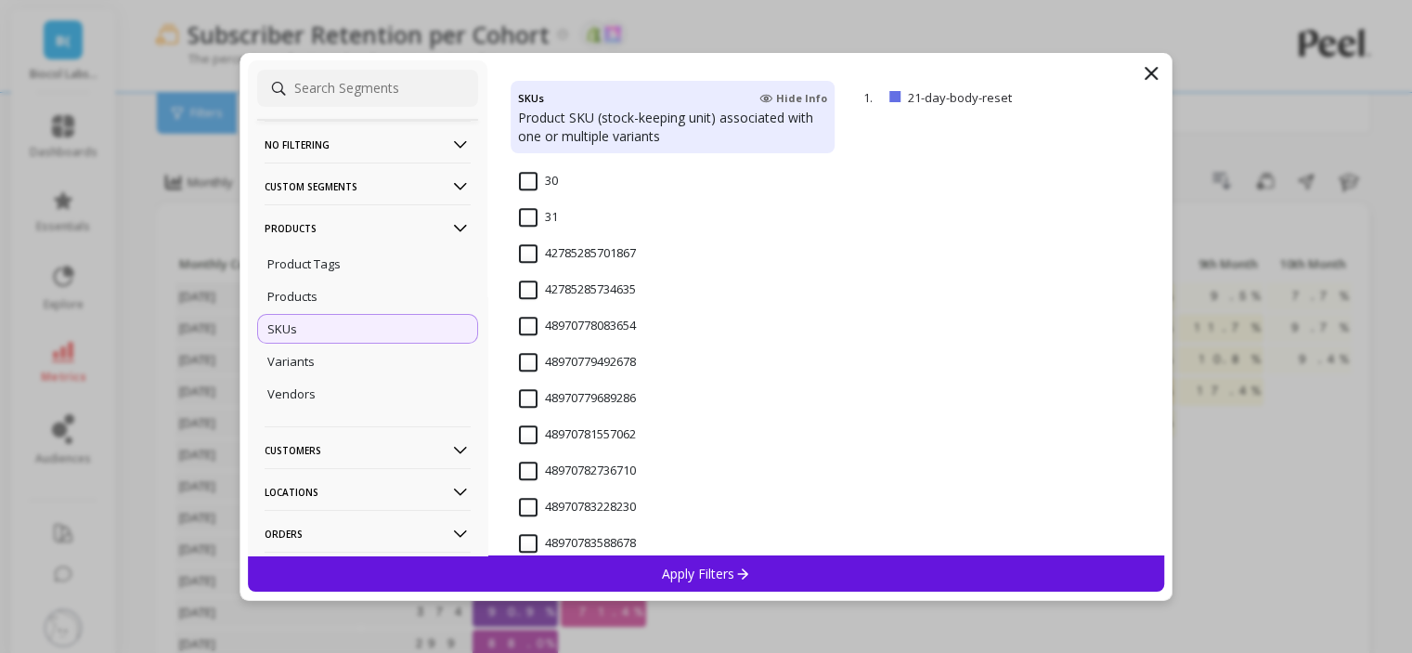
scroll to position [1764, 0]
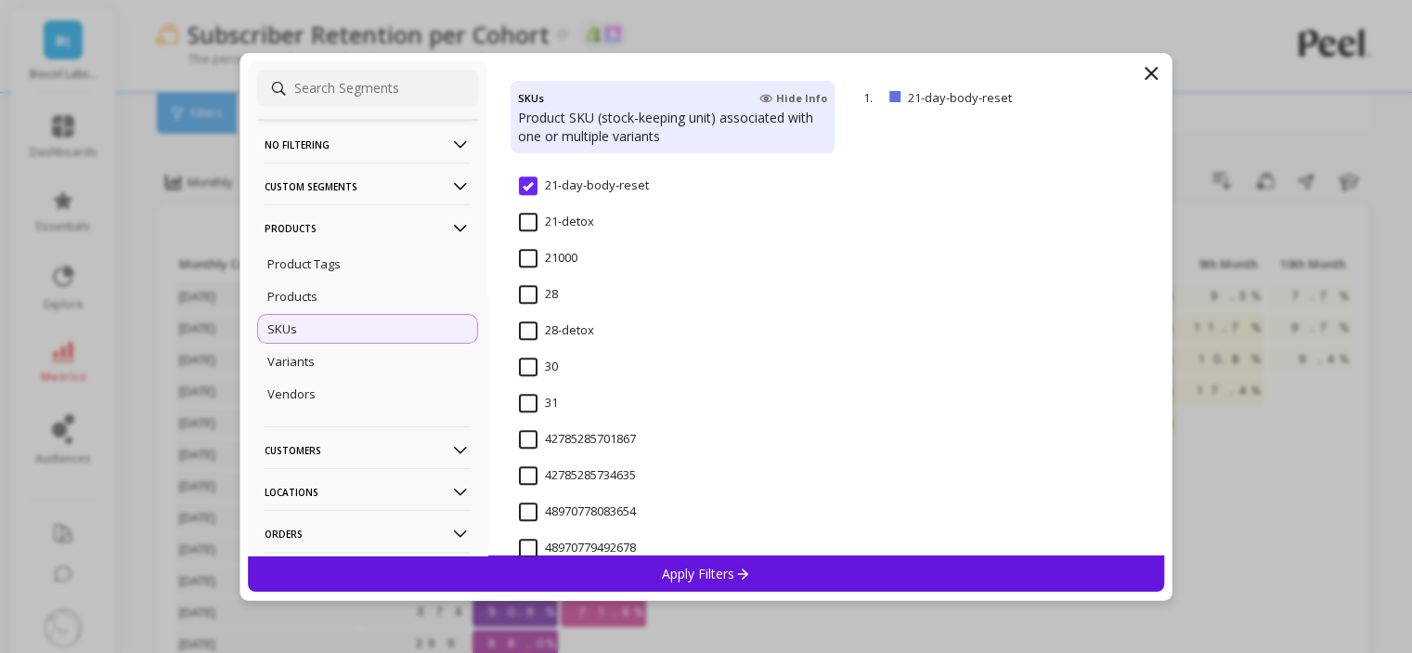
click at [527, 332] on input "28-detox" at bounding box center [556, 330] width 75 height 19
click at [609, 576] on div "Apply Filters" at bounding box center [706, 573] width 917 height 36
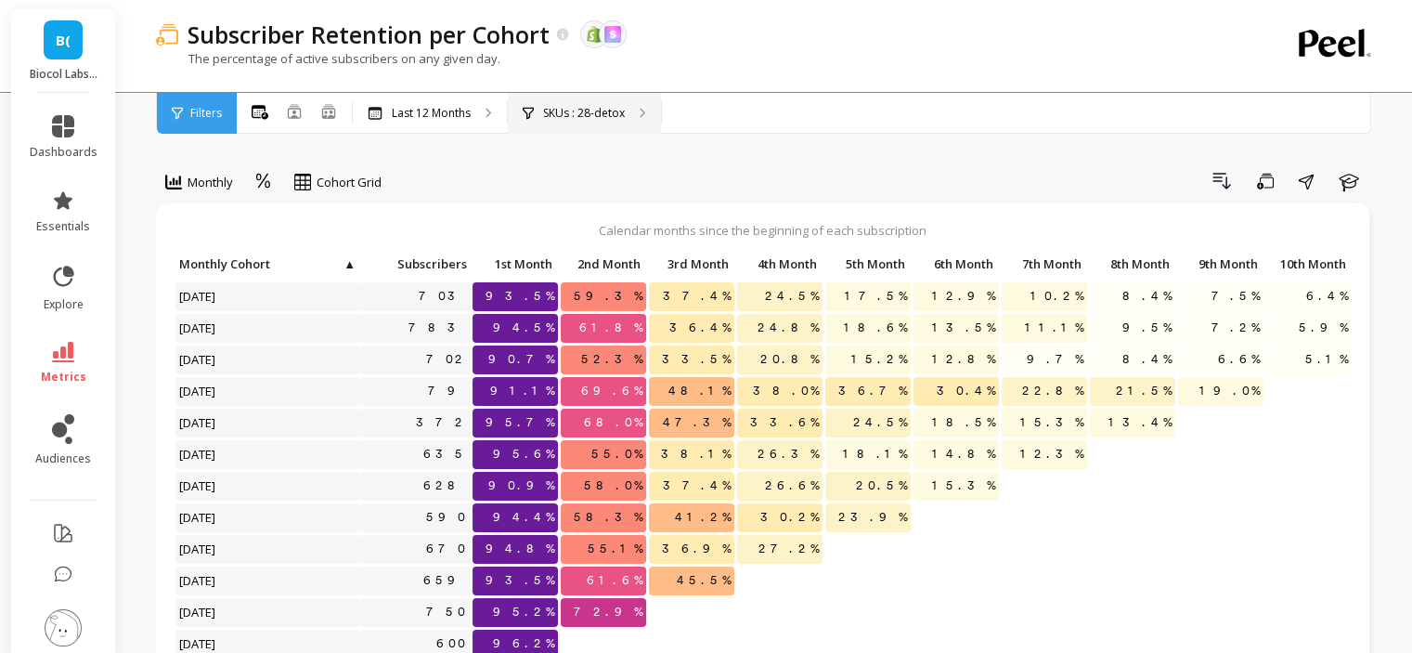
click at [642, 107] on div "SKUs : 28-detox" at bounding box center [584, 113] width 153 height 41
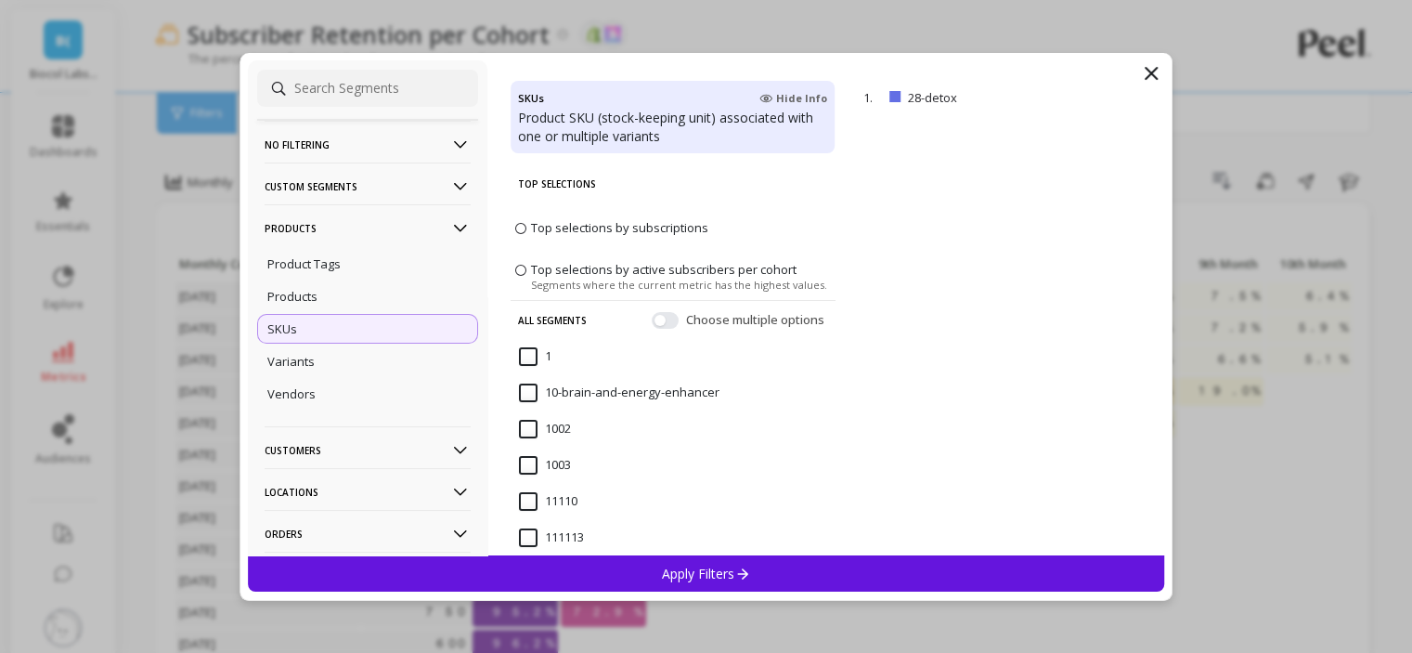
click at [329, 230] on p "Products" at bounding box center [368, 227] width 206 height 47
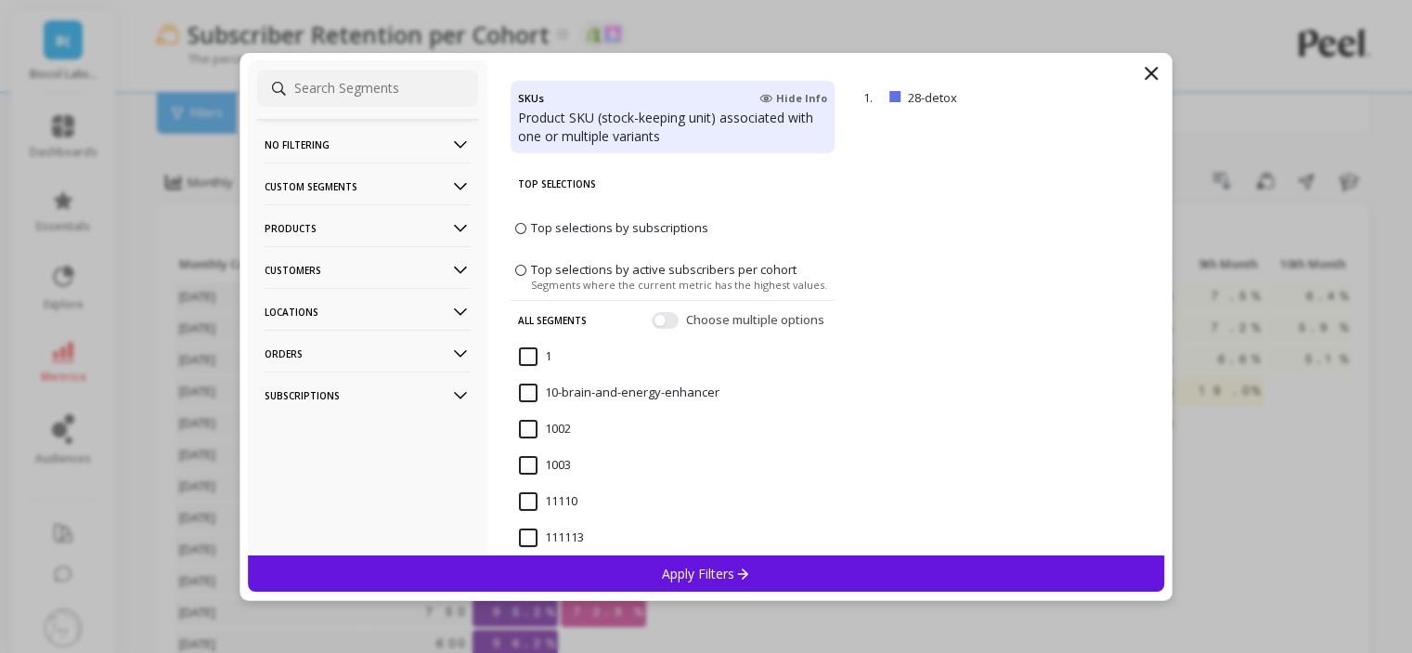
click at [328, 236] on p "Products" at bounding box center [368, 227] width 206 height 47
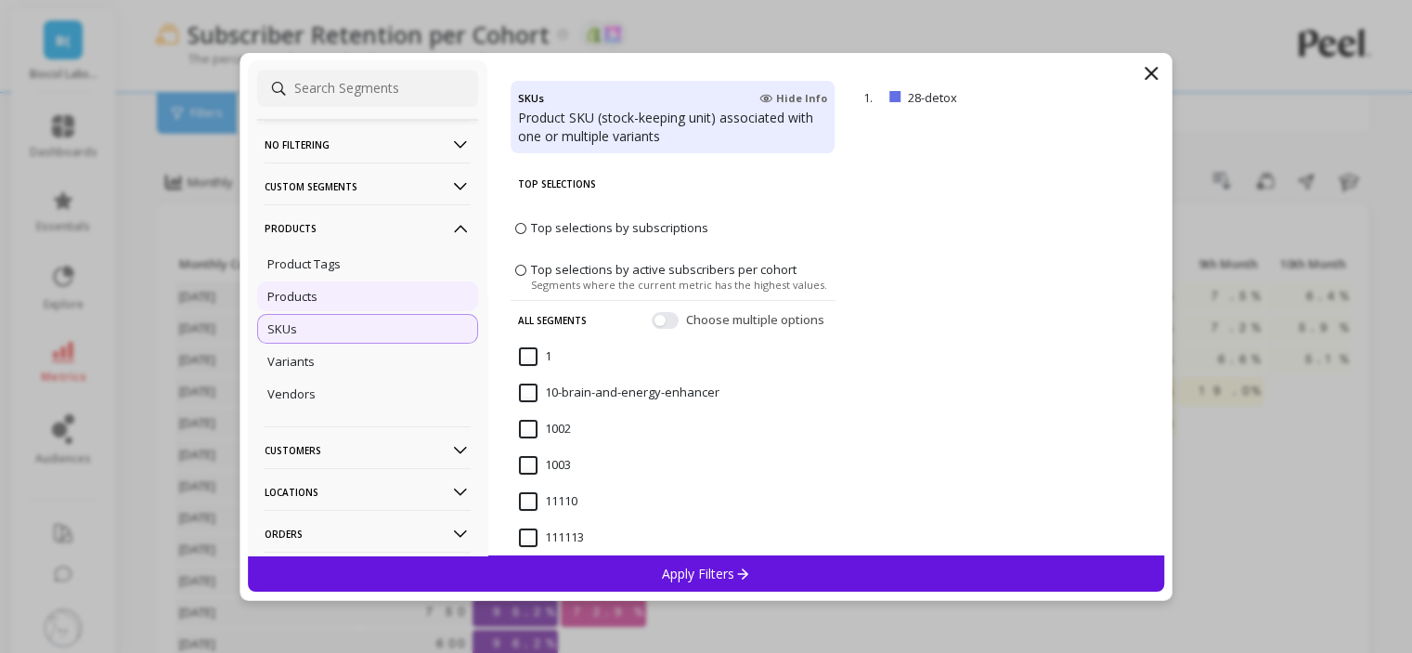
click at [327, 301] on div "Products" at bounding box center [367, 296] width 221 height 30
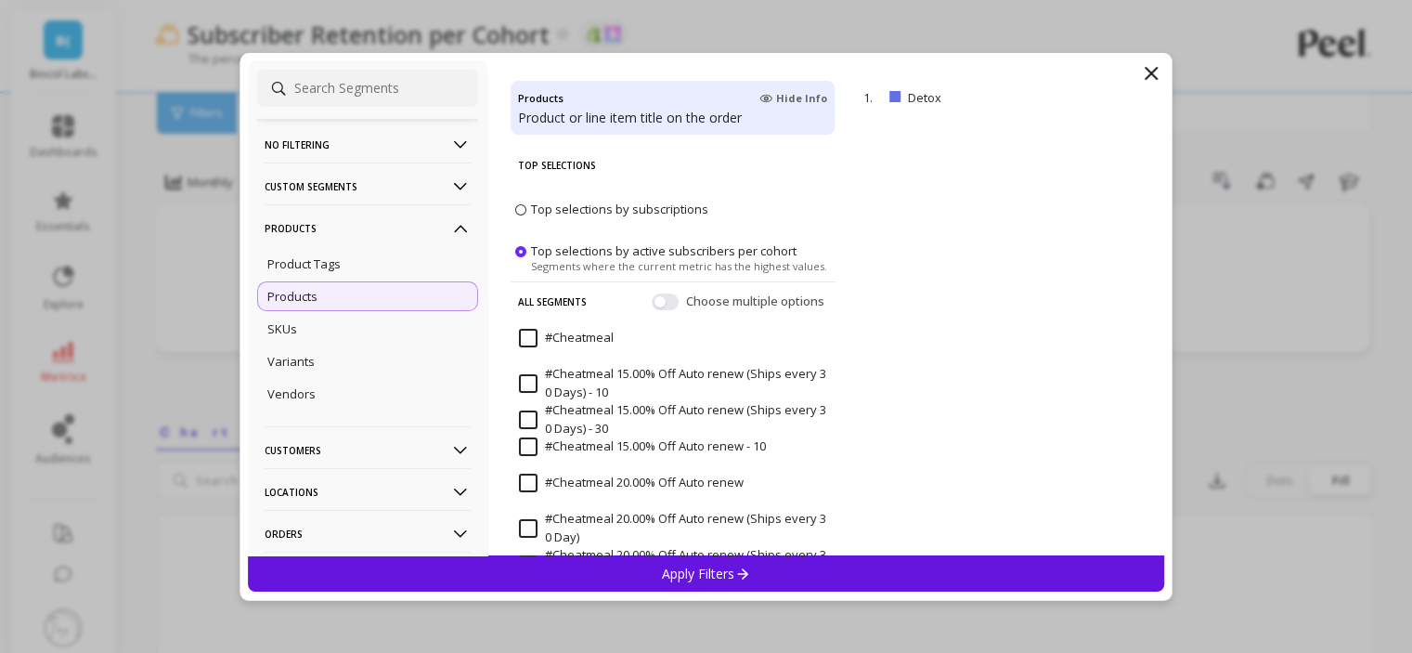
click at [716, 575] on p "Apply Filters" at bounding box center [706, 574] width 88 height 18
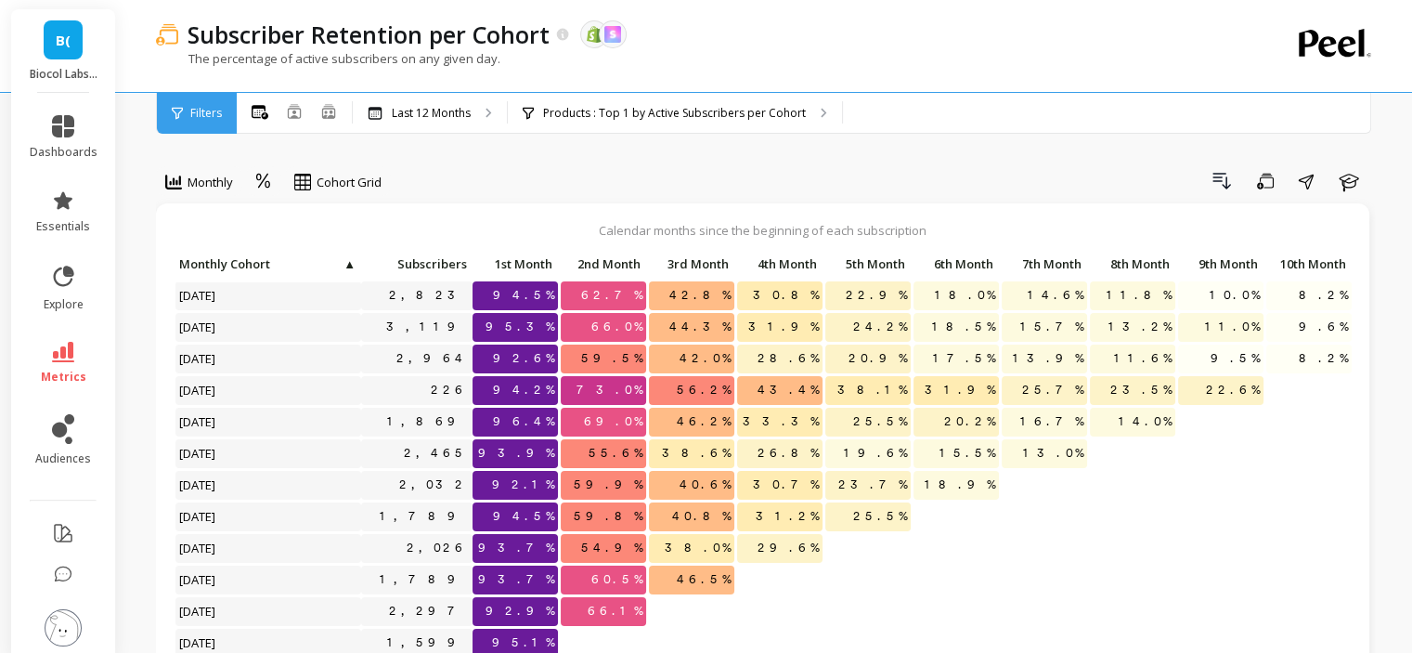
scroll to position [15, 0]
